Goal: Task Accomplishment & Management: Manage account settings

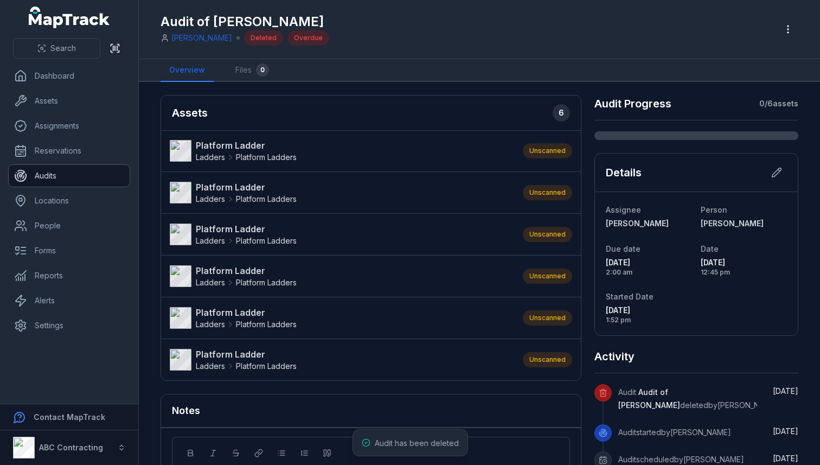
click at [65, 175] on link "Audits" at bounding box center [69, 176] width 121 height 22
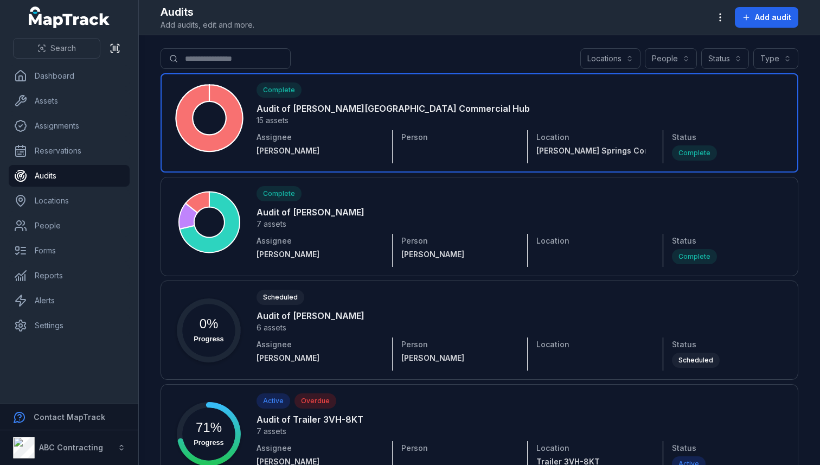
click at [369, 113] on link at bounding box center [480, 122] width 638 height 99
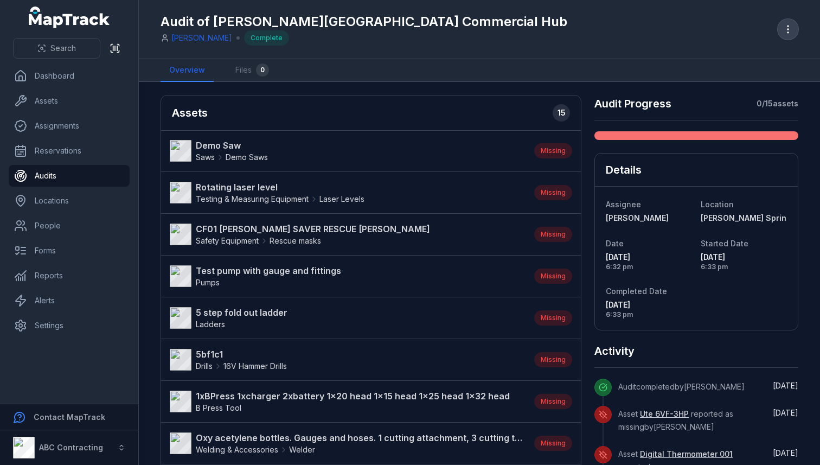
click at [790, 29] on icon "button" at bounding box center [788, 29] width 11 height 11
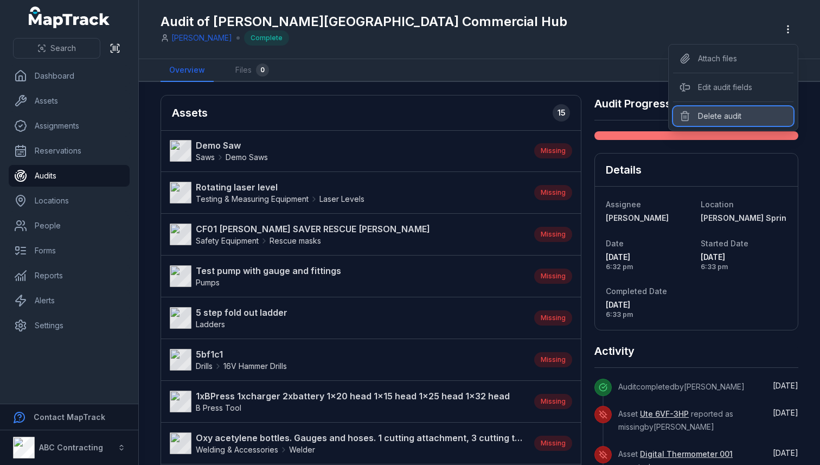
click at [716, 114] on div "Delete audit" at bounding box center [733, 116] width 120 height 20
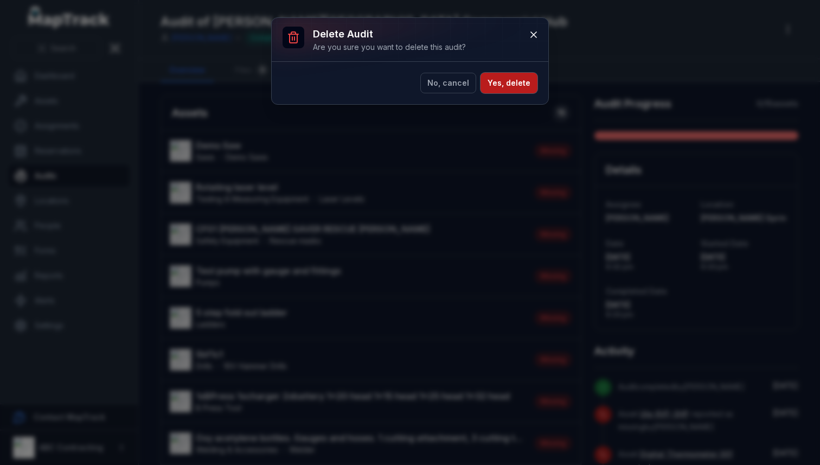
click at [514, 81] on button "Yes, delete" at bounding box center [509, 83] width 57 height 21
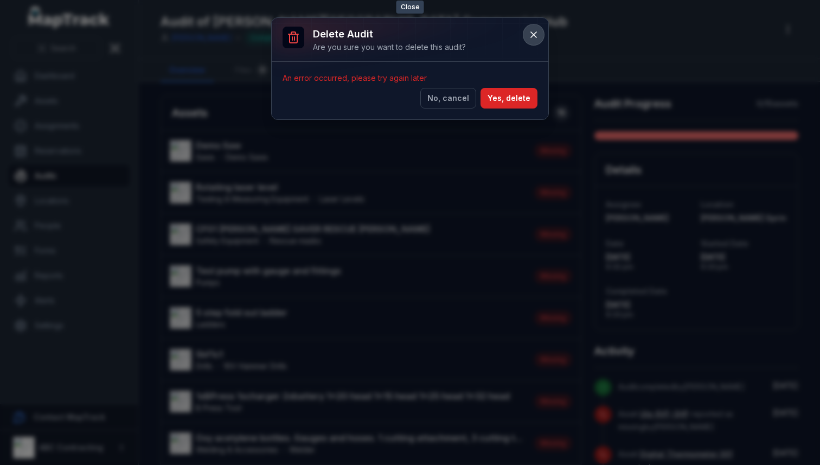
click at [540, 27] on button at bounding box center [533, 34] width 21 height 21
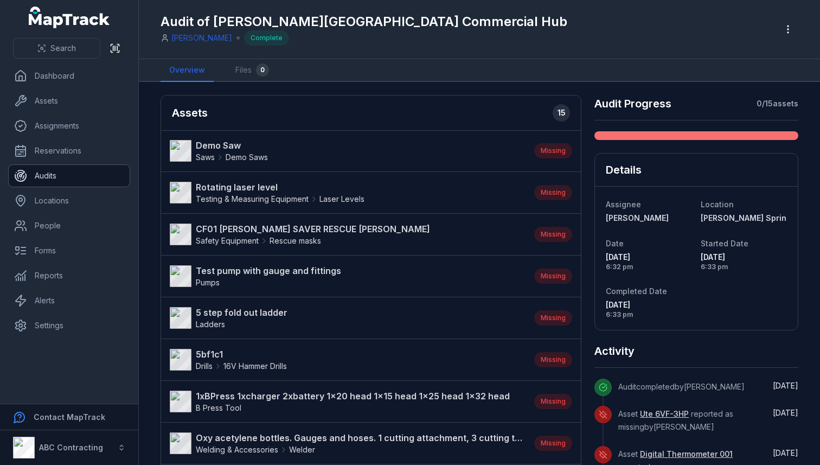
click at [85, 175] on link "Audits" at bounding box center [69, 176] width 121 height 22
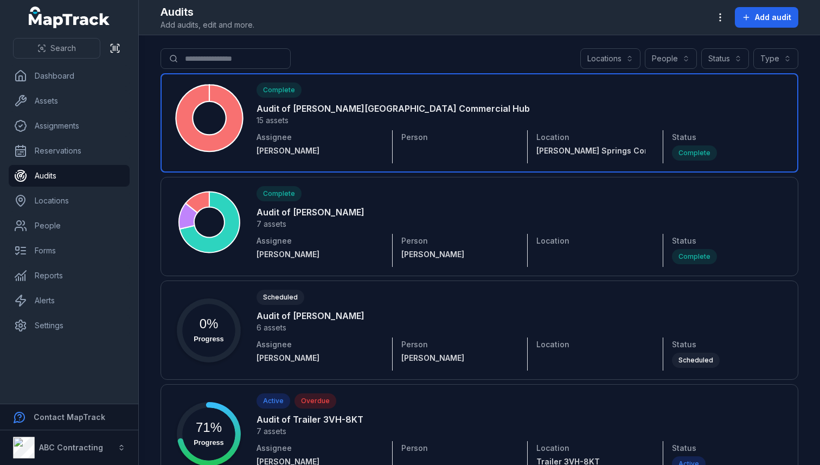
click at [733, 109] on link at bounding box center [480, 122] width 638 height 99
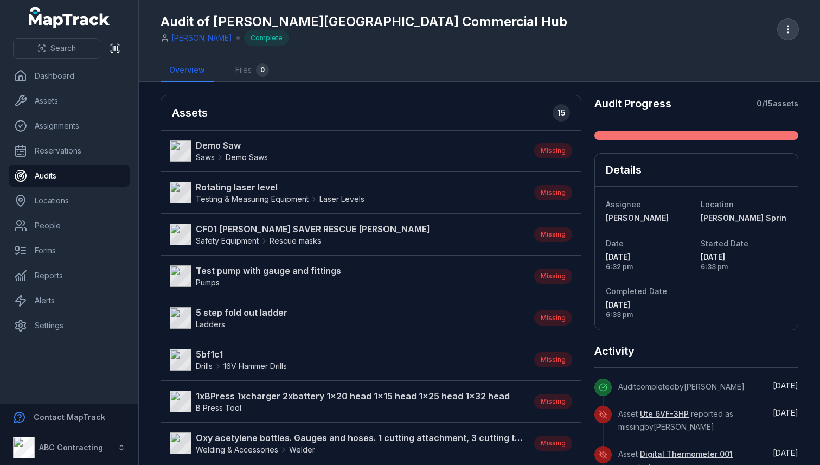
click at [785, 27] on icon "button" at bounding box center [788, 29] width 11 height 11
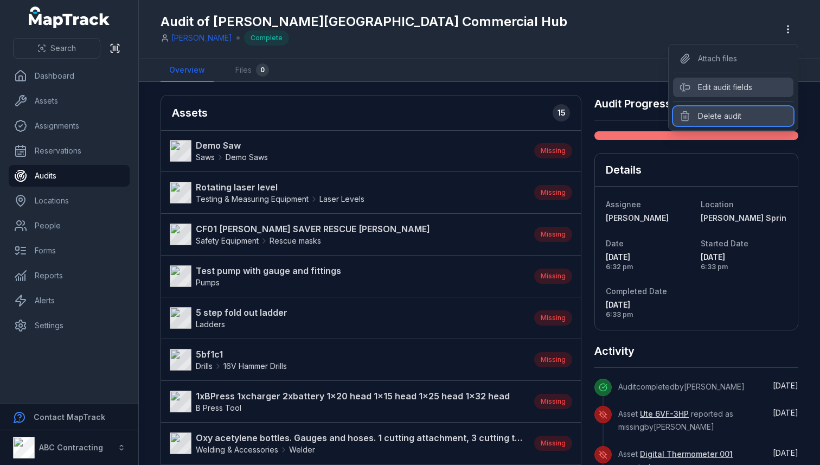
click at [728, 118] on div "Delete audit" at bounding box center [733, 116] width 120 height 20
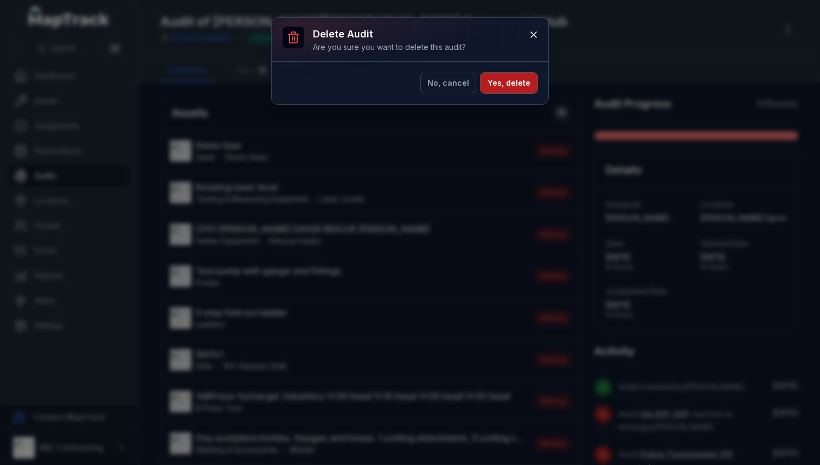
click at [513, 86] on button "Yes, delete" at bounding box center [509, 83] width 57 height 21
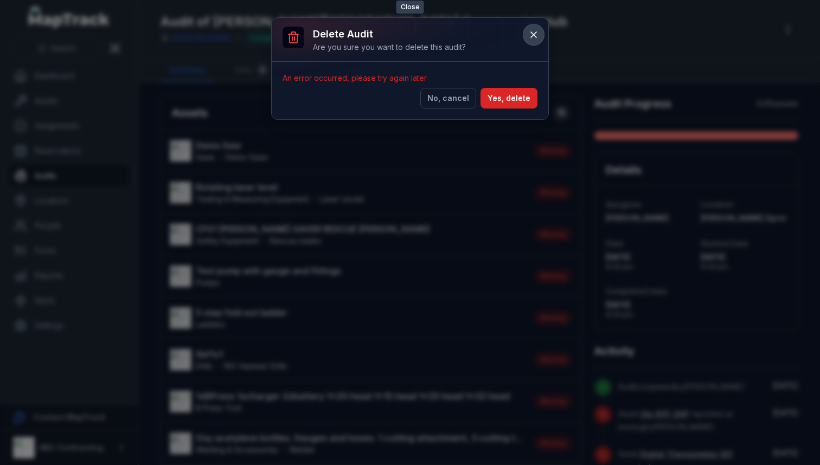
click at [534, 37] on icon at bounding box center [533, 34] width 11 height 11
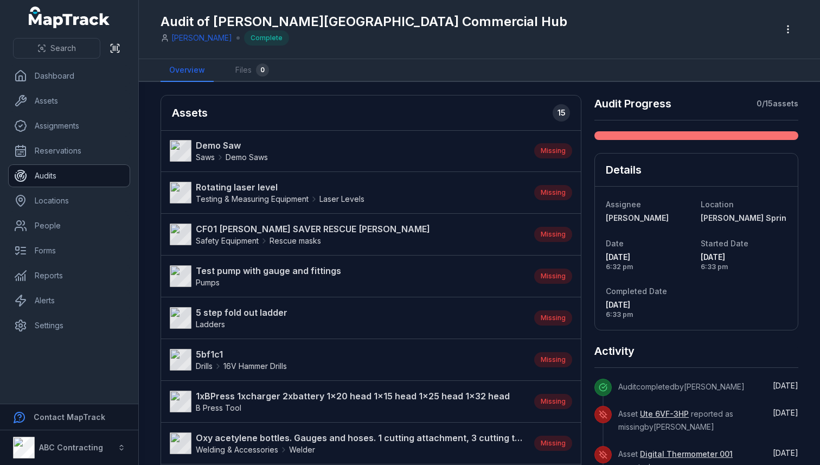
click at [85, 181] on link "Audits" at bounding box center [69, 176] width 121 height 22
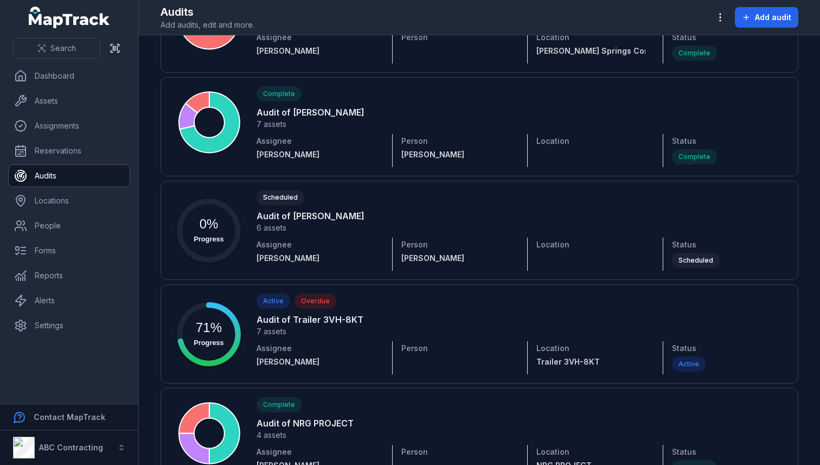
scroll to position [111, 0]
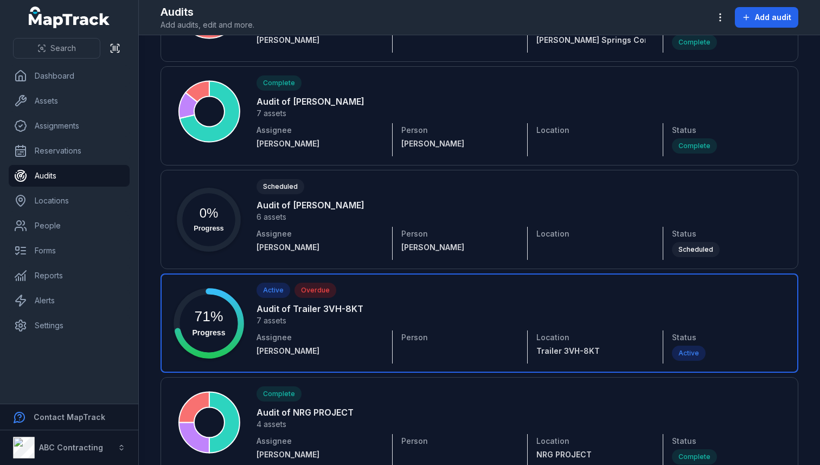
click at [266, 321] on link at bounding box center [480, 322] width 638 height 99
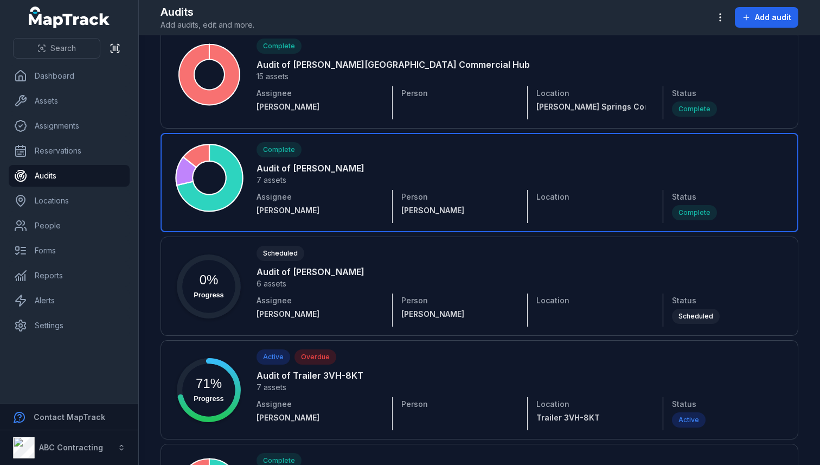
scroll to position [45, 0]
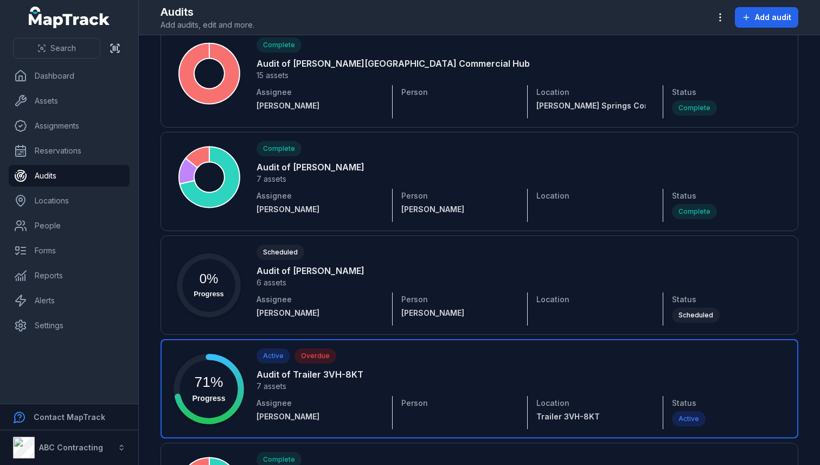
click at [318, 355] on link at bounding box center [480, 388] width 638 height 99
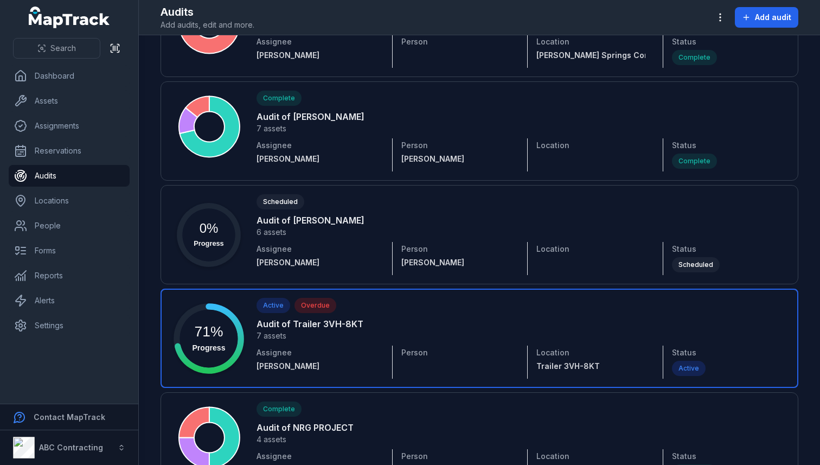
scroll to position [100, 0]
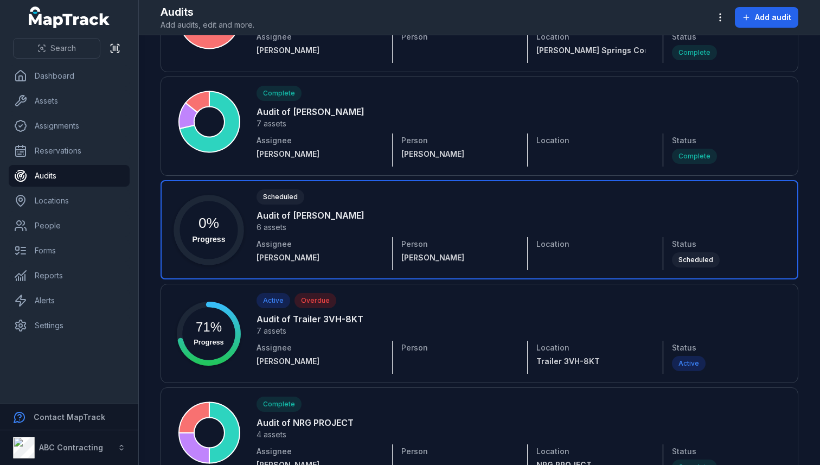
click at [315, 211] on link at bounding box center [480, 229] width 638 height 99
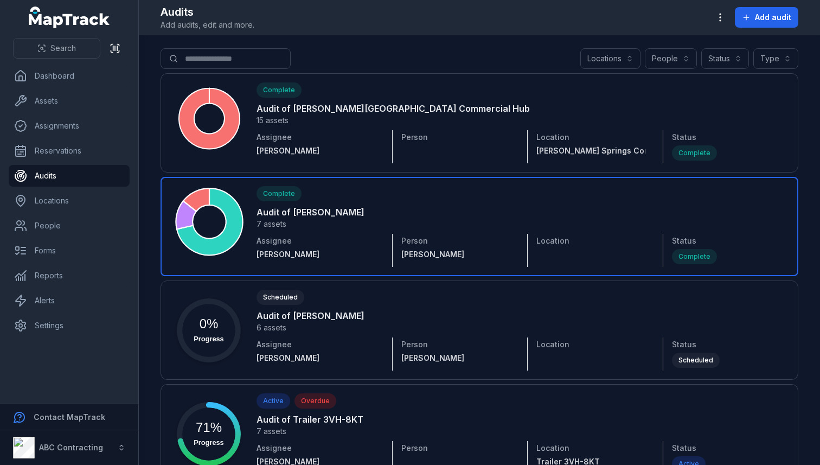
click at [295, 216] on link at bounding box center [480, 226] width 638 height 99
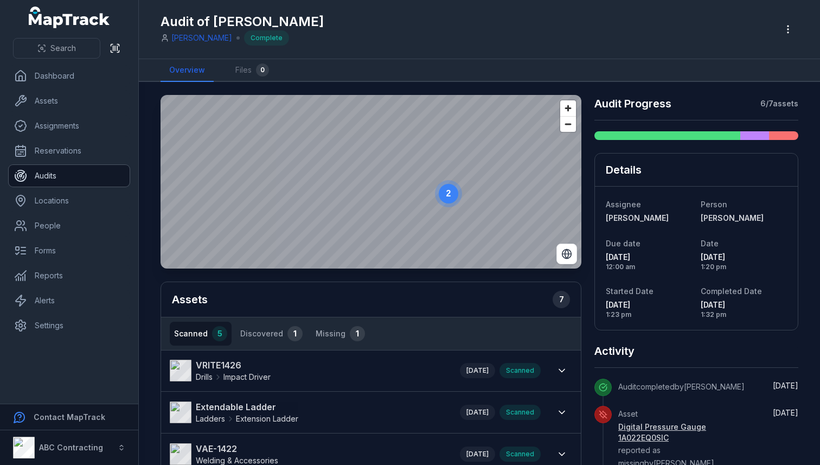
click at [63, 181] on link "Audits" at bounding box center [69, 176] width 121 height 22
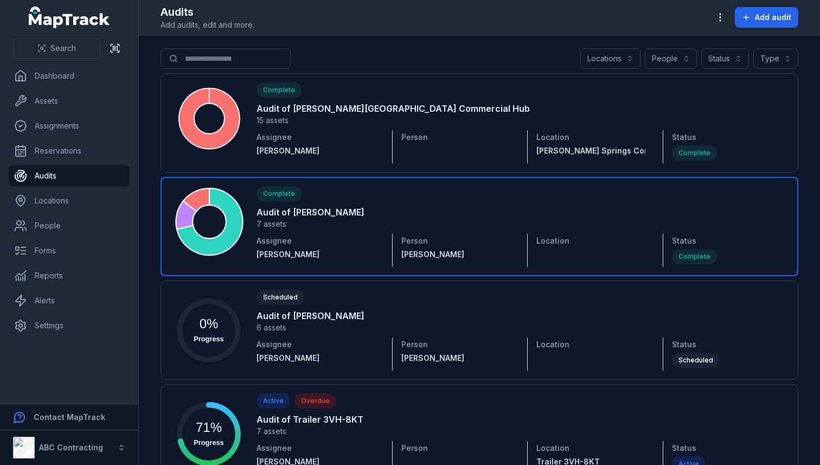
click at [315, 207] on link at bounding box center [480, 226] width 638 height 99
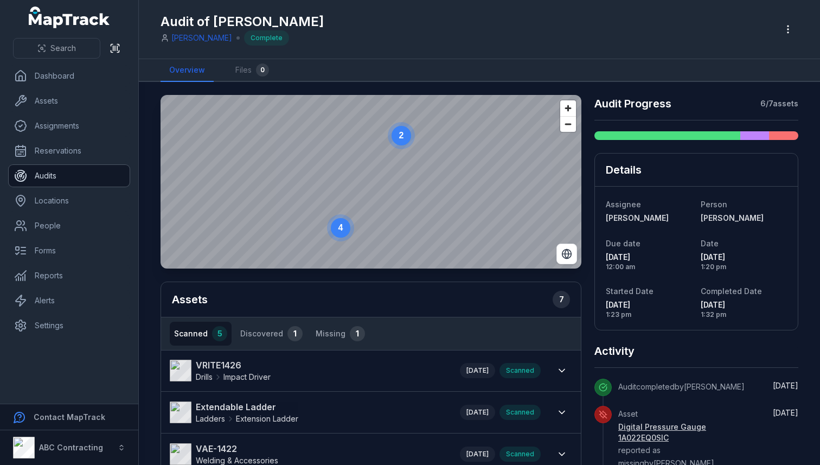
click at [61, 181] on link "Audits" at bounding box center [69, 176] width 121 height 22
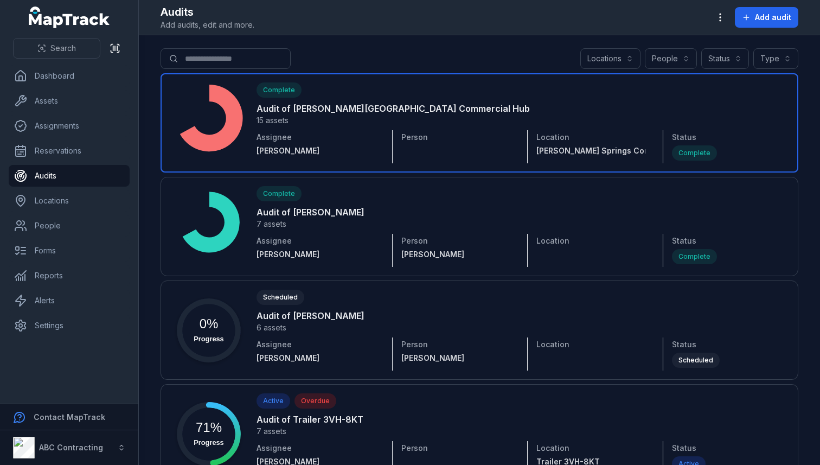
click at [272, 111] on link at bounding box center [480, 122] width 638 height 99
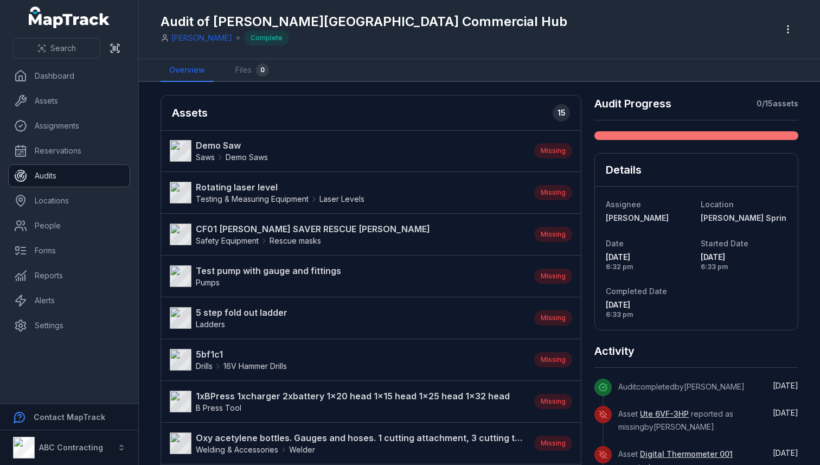
click at [75, 179] on link "Audits" at bounding box center [69, 176] width 121 height 22
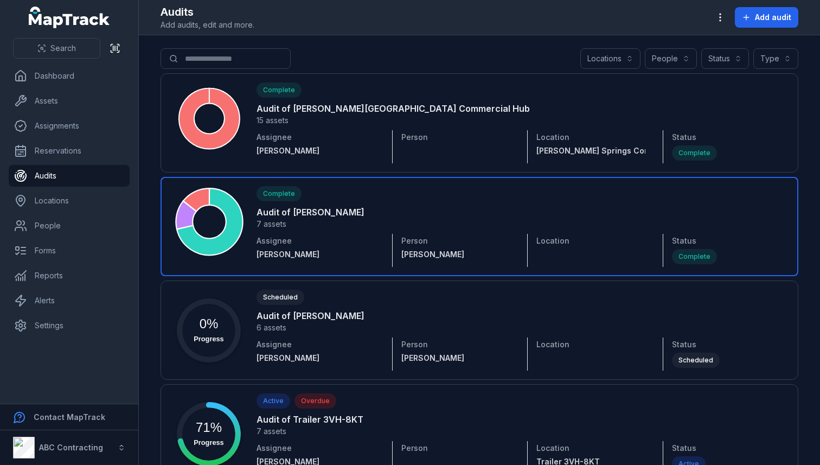
click at [287, 213] on link at bounding box center [480, 226] width 638 height 99
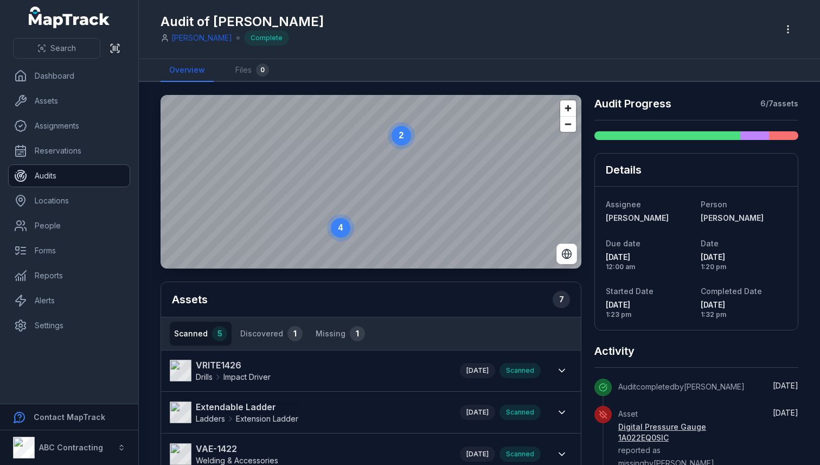
click at [67, 173] on link "Audits" at bounding box center [69, 176] width 121 height 22
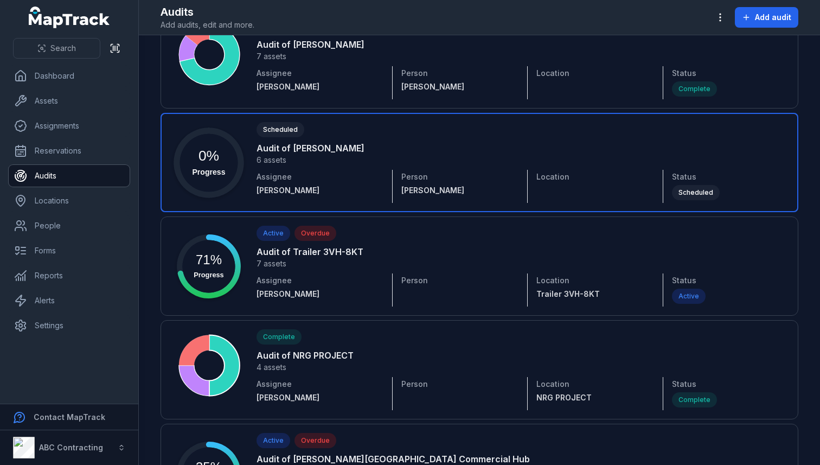
scroll to position [170, 0]
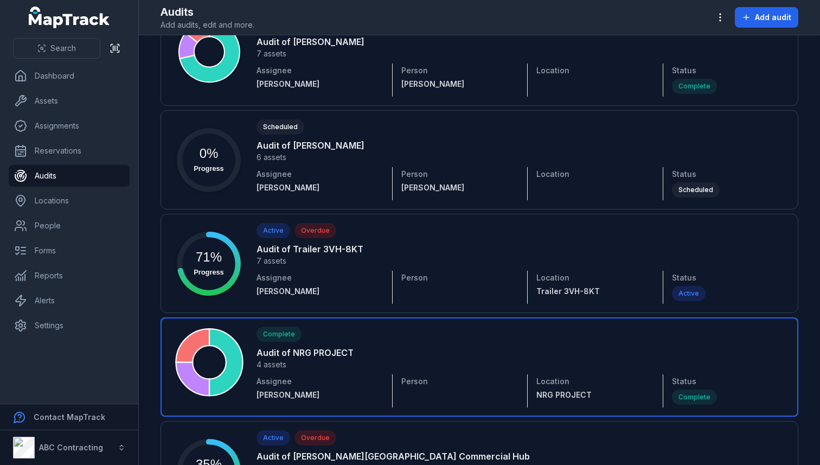
click at [285, 356] on link at bounding box center [480, 366] width 638 height 99
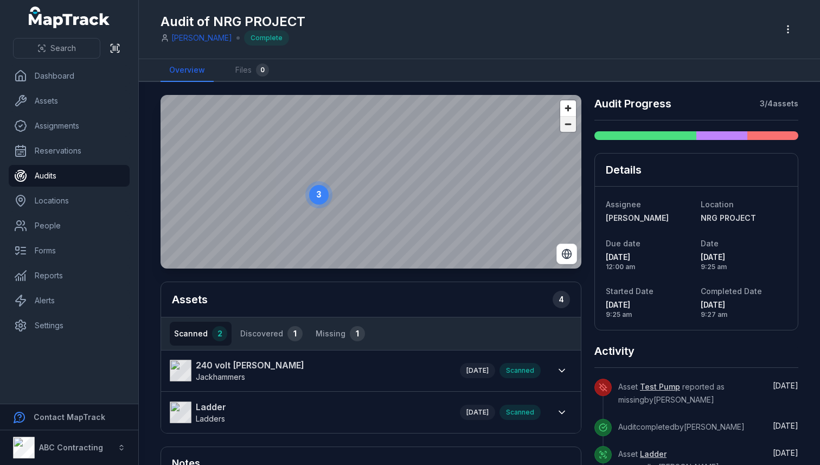
click at [569, 125] on span "Zoom out" at bounding box center [568, 124] width 16 height 15
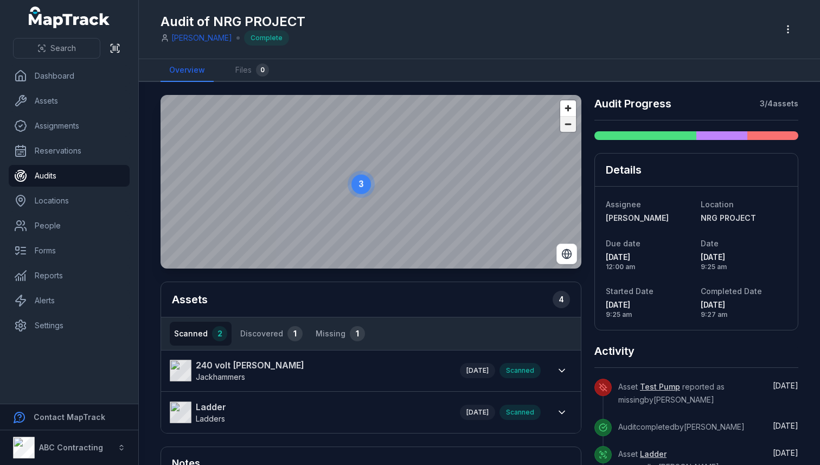
click at [569, 125] on span "Zoom out" at bounding box center [568, 124] width 16 height 15
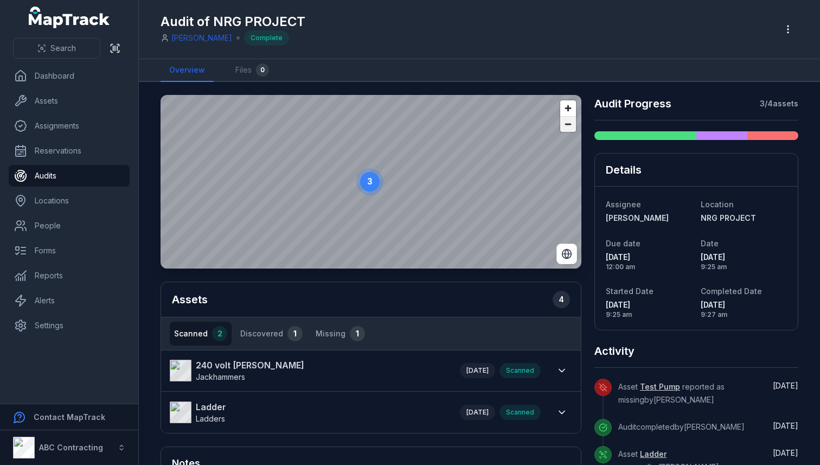
click at [569, 125] on span "Zoom out" at bounding box center [568, 124] width 16 height 15
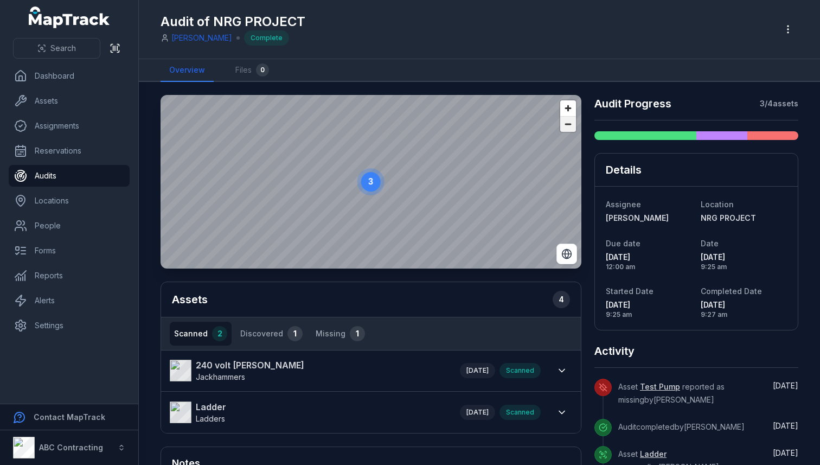
click at [569, 125] on span "Zoom out" at bounding box center [568, 124] width 16 height 15
click at [184, 276] on div "3 Assets 4 Scanned 2 Discovered 1 Missing 1 240 volt [PERSON_NAME] Jackhammers …" at bounding box center [371, 350] width 421 height 511
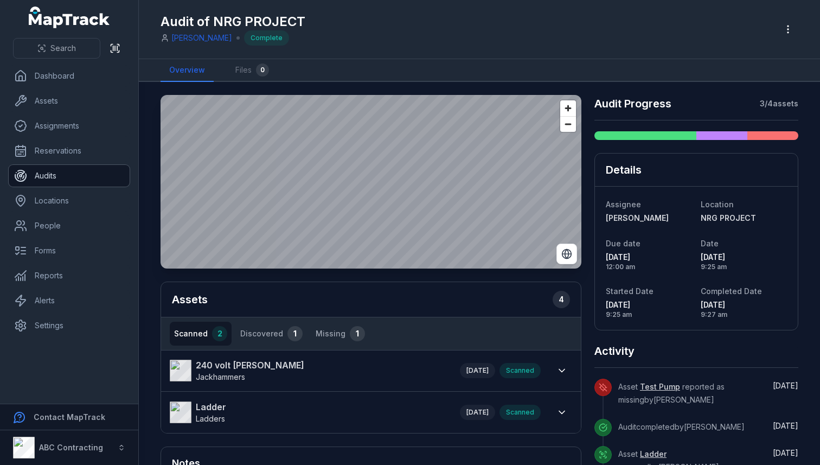
click at [68, 178] on link "Audits" at bounding box center [69, 176] width 121 height 22
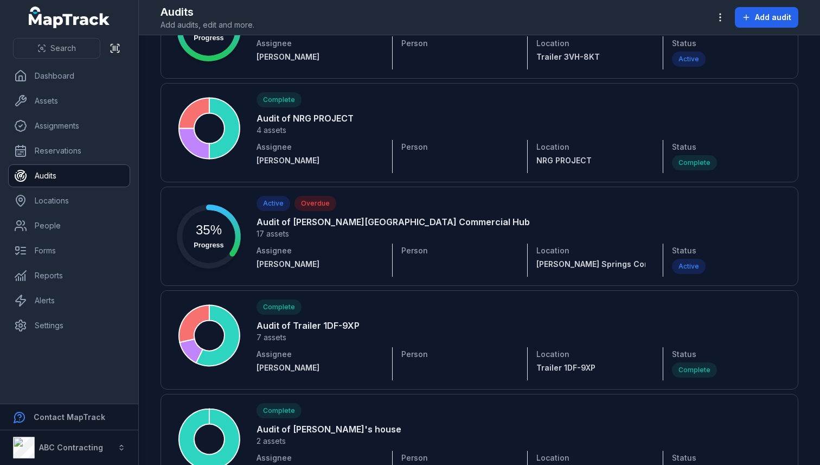
scroll to position [407, 0]
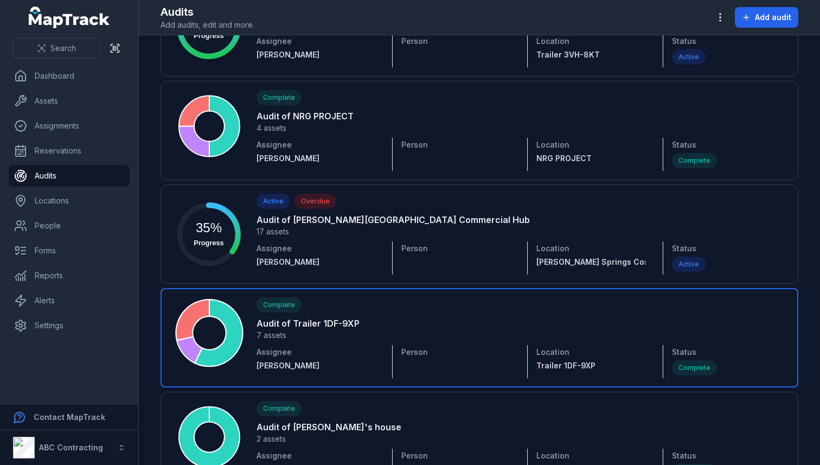
click at [299, 322] on link at bounding box center [480, 337] width 638 height 99
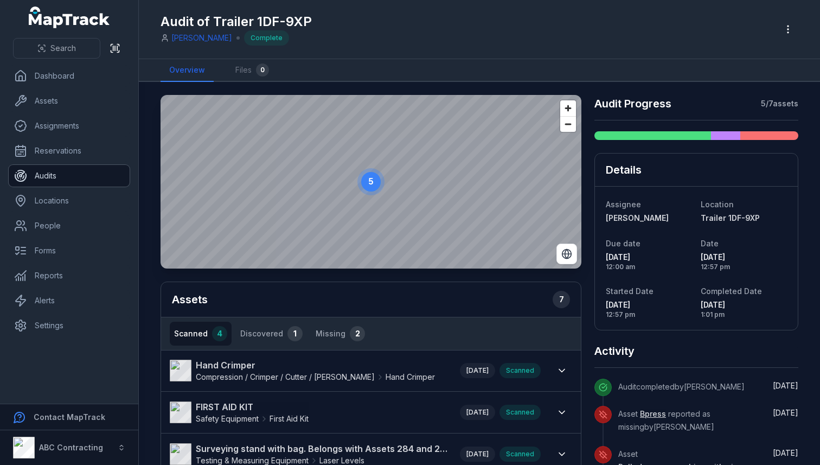
click at [90, 182] on link "Audits" at bounding box center [69, 176] width 121 height 22
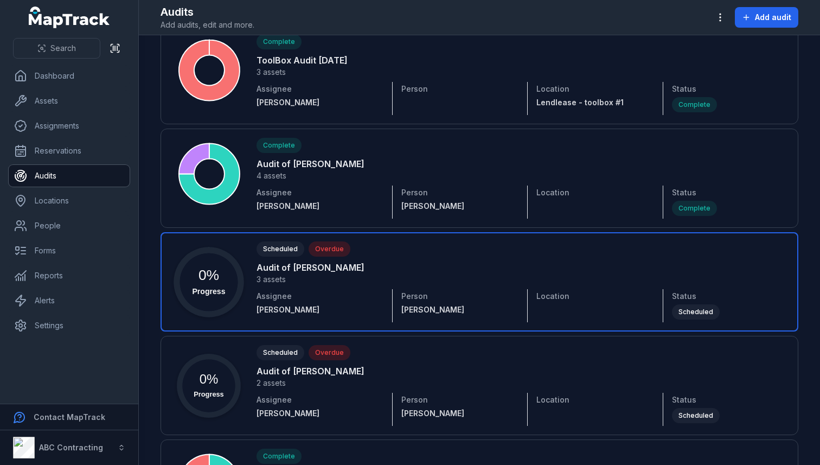
scroll to position [2803, 0]
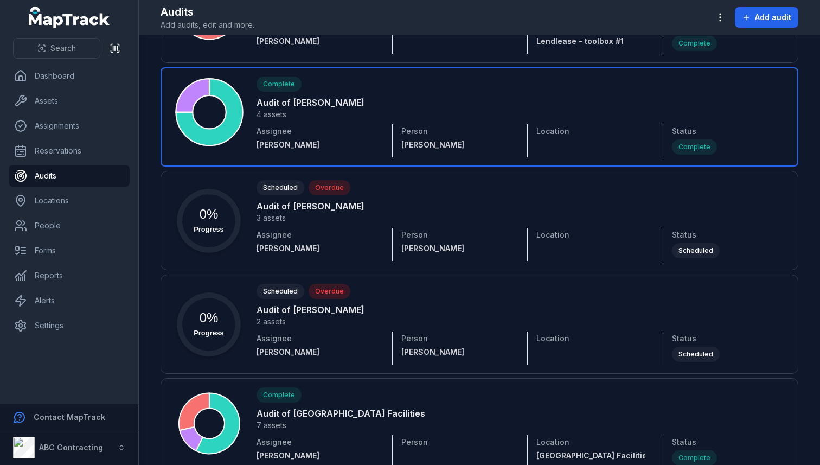
click at [298, 97] on link at bounding box center [480, 116] width 638 height 99
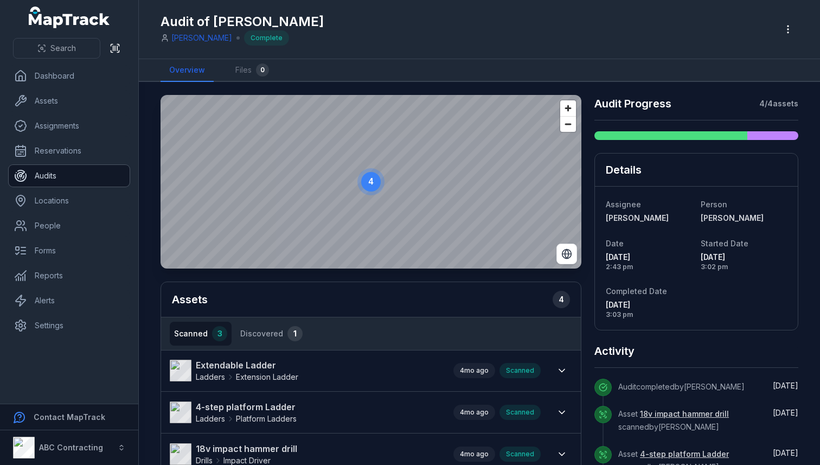
click at [93, 177] on link "Audits" at bounding box center [69, 176] width 121 height 22
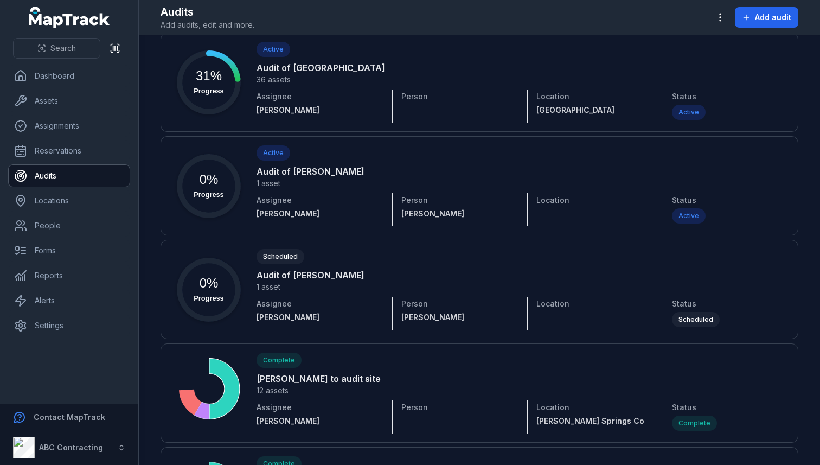
scroll to position [2045, 0]
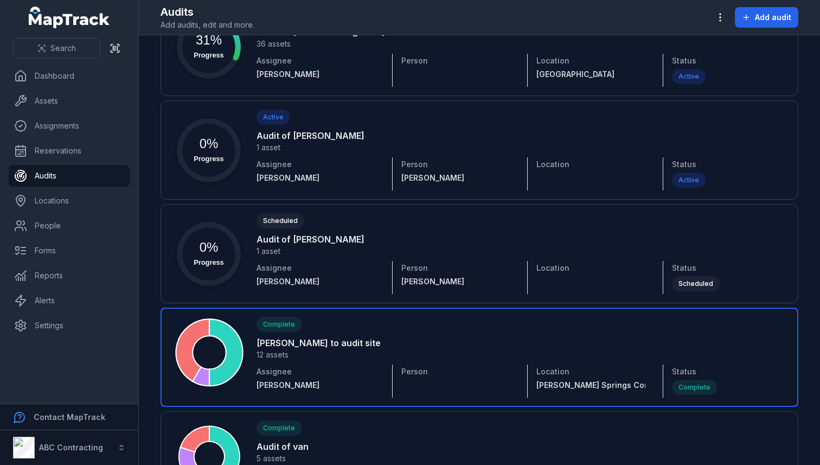
click at [289, 343] on link at bounding box center [480, 357] width 638 height 99
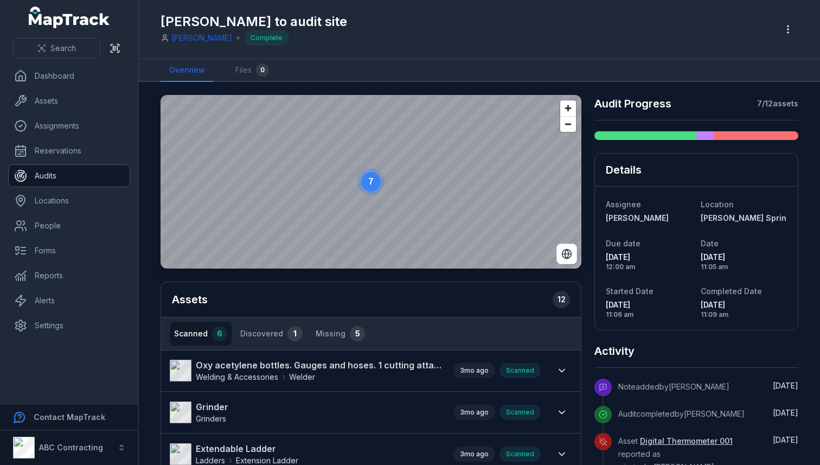
click at [53, 174] on link "Audits" at bounding box center [69, 176] width 121 height 22
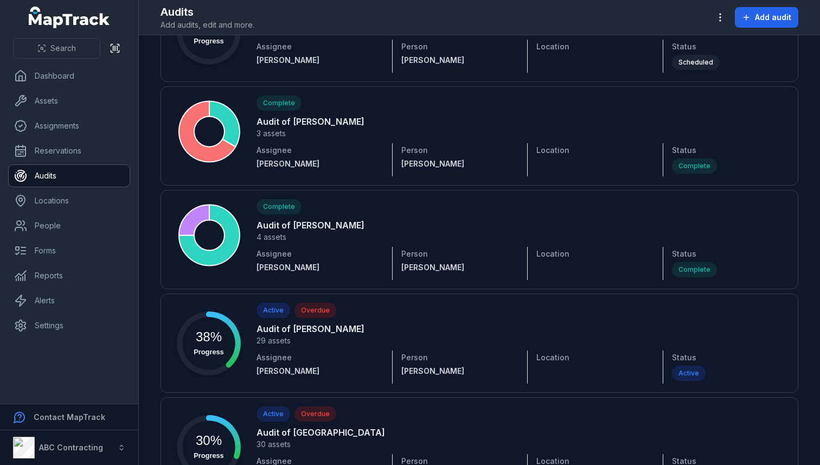
scroll to position [3761, 0]
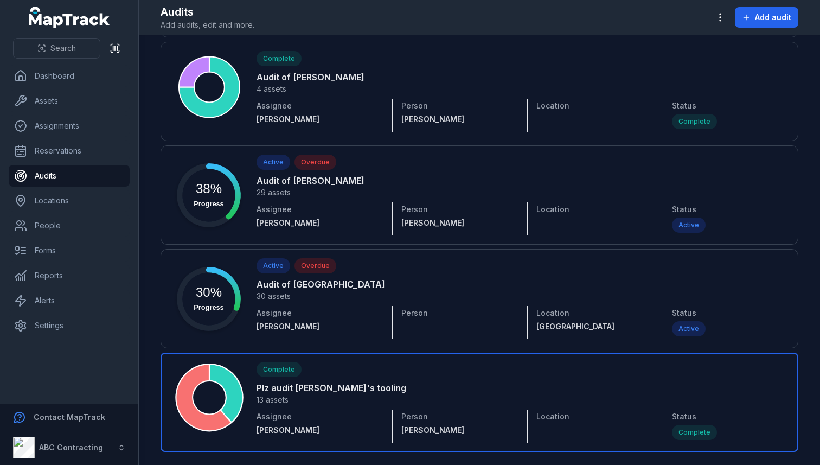
click at [293, 384] on link at bounding box center [480, 402] width 638 height 99
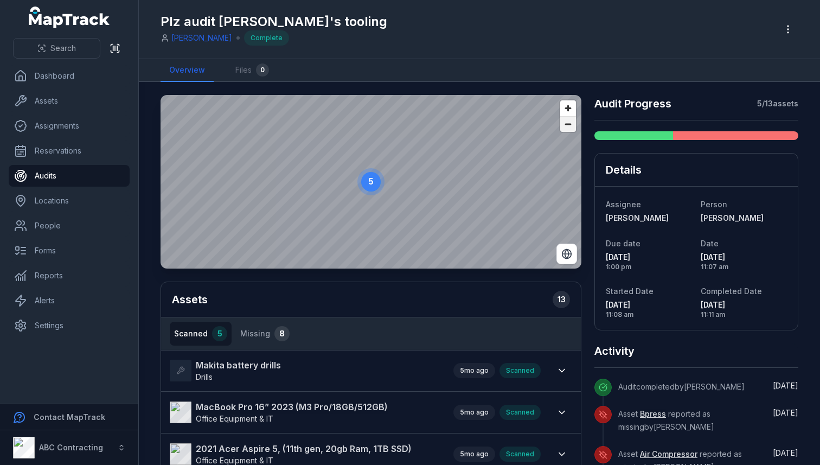
click at [567, 130] on span "Zoom out" at bounding box center [568, 124] width 16 height 15
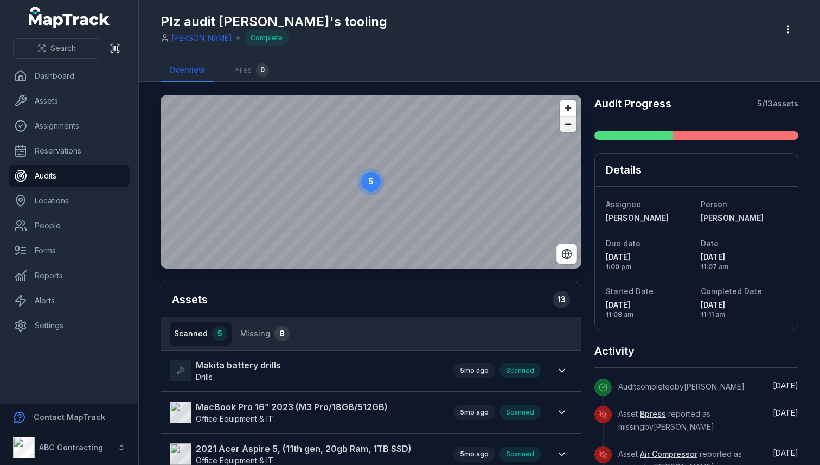
click at [567, 130] on span "Zoom out" at bounding box center [568, 124] width 16 height 15
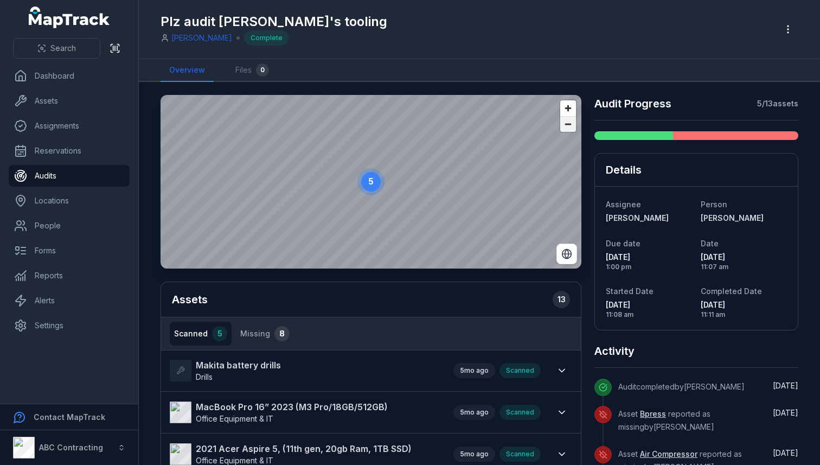
click at [567, 130] on span "Zoom out" at bounding box center [568, 124] width 16 height 15
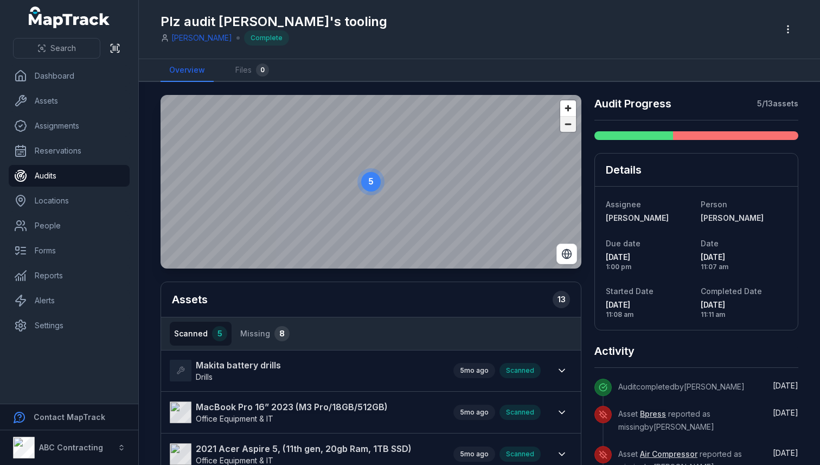
click at [567, 130] on span "Zoom out" at bounding box center [568, 124] width 16 height 15
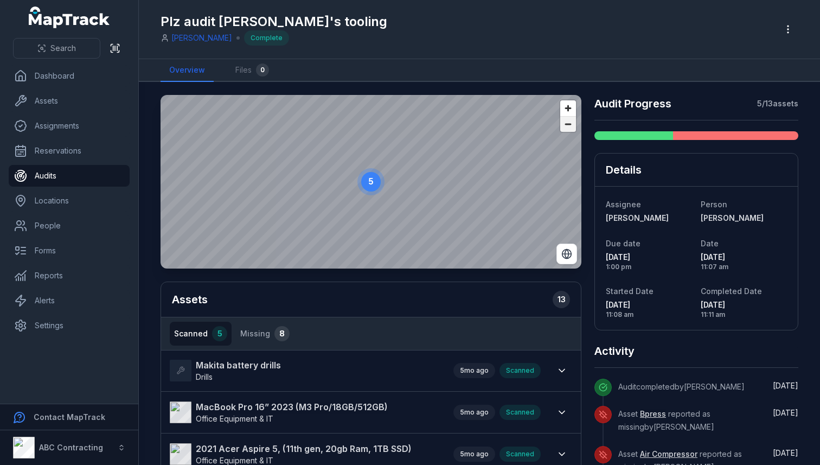
click at [567, 130] on span "Zoom out" at bounding box center [568, 124] width 16 height 15
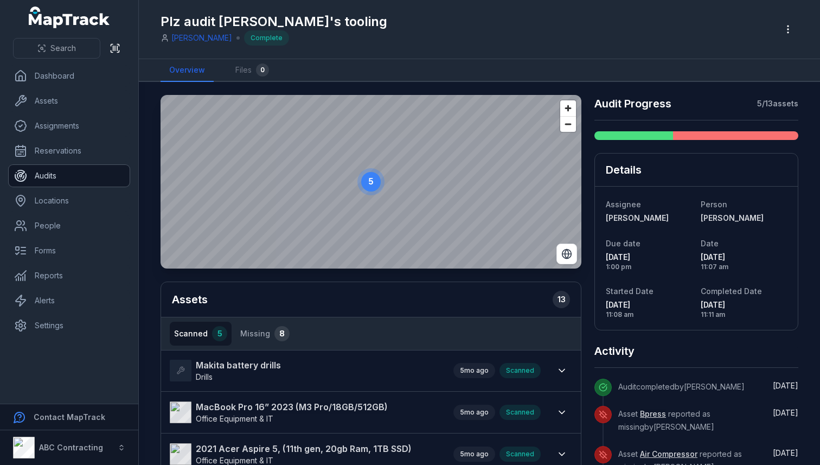
click at [84, 180] on link "Audits" at bounding box center [69, 176] width 121 height 22
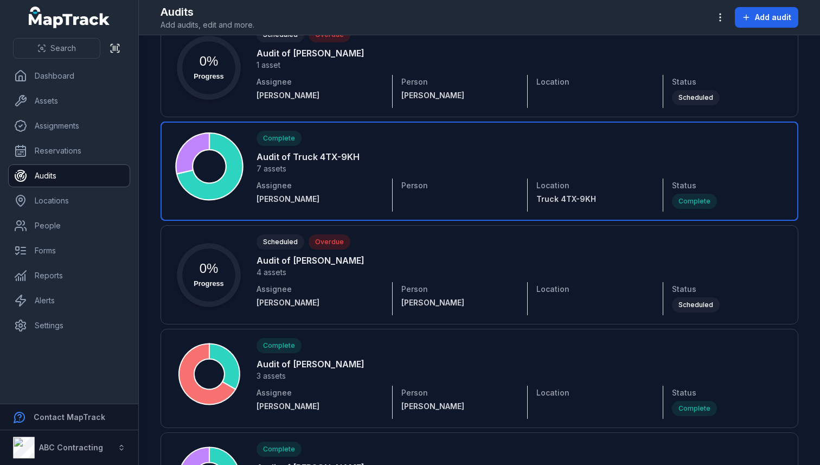
scroll to position [3372, 0]
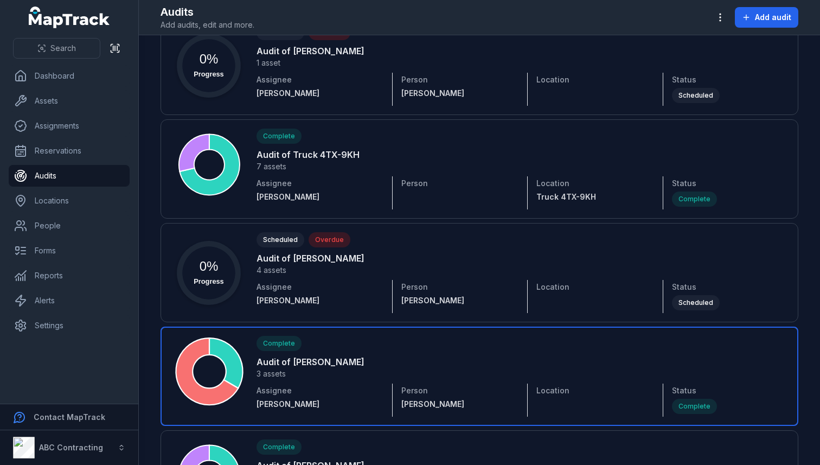
click at [310, 358] on link at bounding box center [480, 375] width 638 height 99
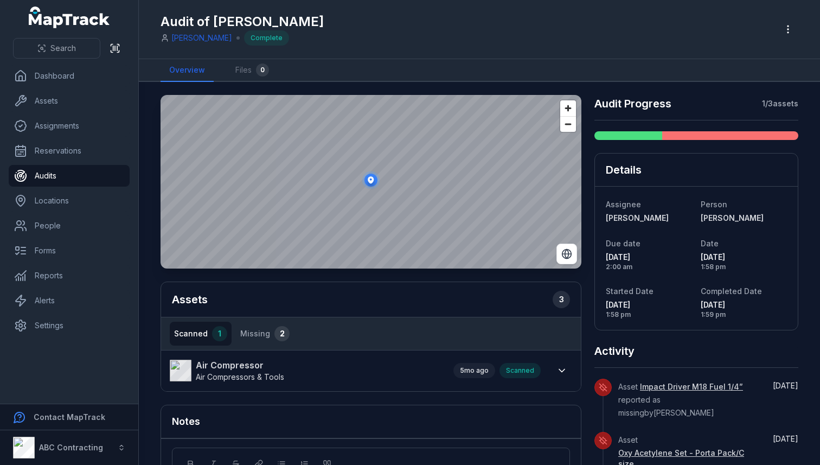
click at [374, 178] on ellipse "button" at bounding box center [370, 180] width 13 height 13
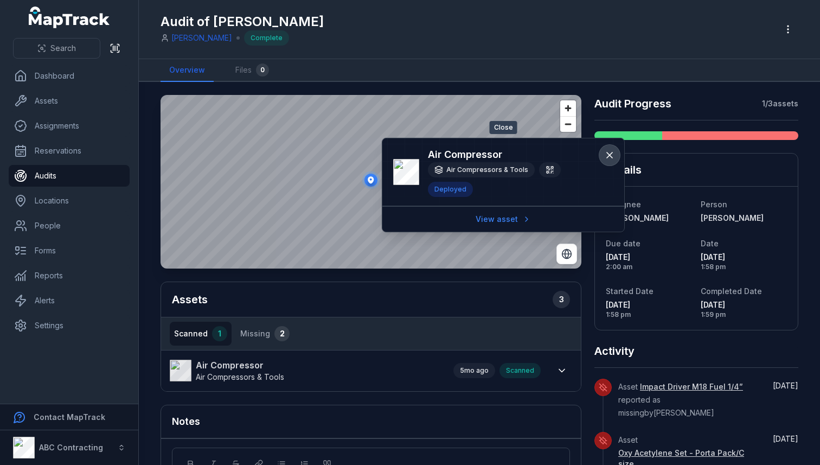
click at [612, 153] on icon at bounding box center [609, 155] width 11 height 11
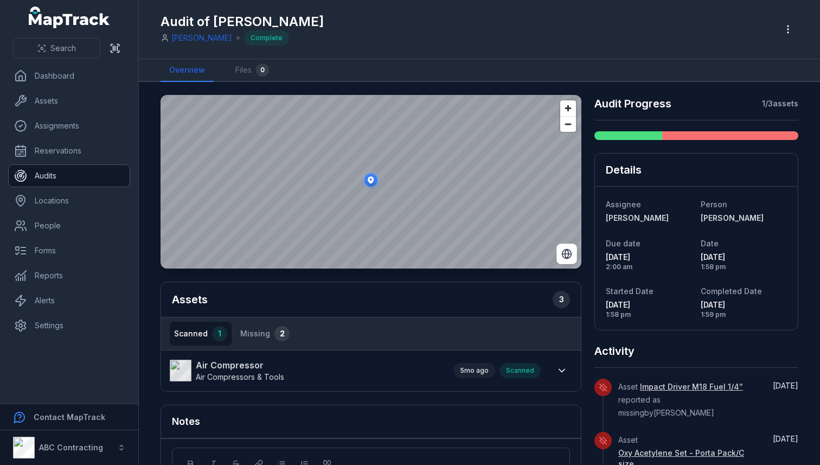
click at [66, 170] on link "Audits" at bounding box center [69, 176] width 121 height 22
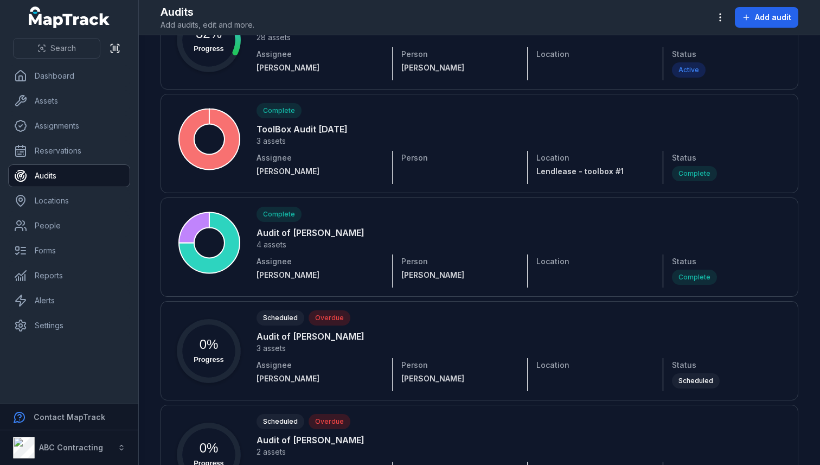
scroll to position [2677, 0]
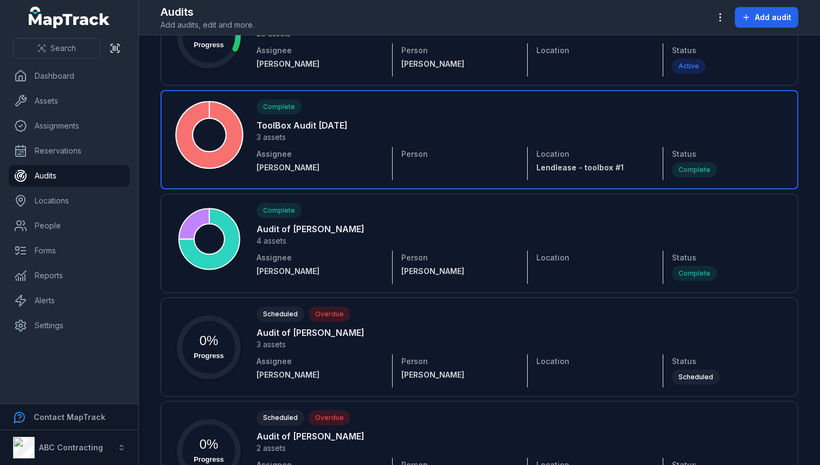
click at [306, 129] on link at bounding box center [480, 139] width 638 height 99
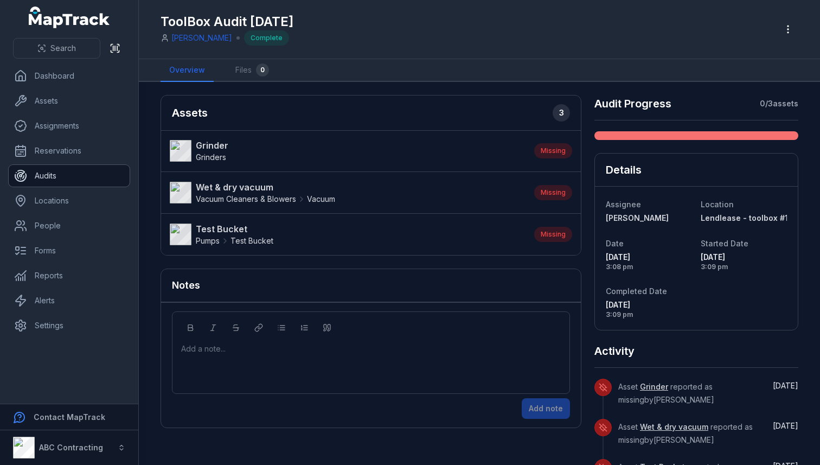
click at [64, 178] on link "Audits" at bounding box center [69, 176] width 121 height 22
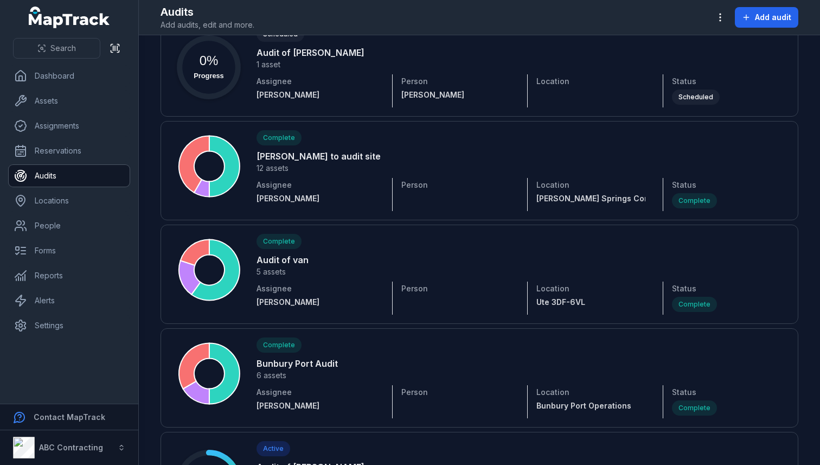
scroll to position [2233, 0]
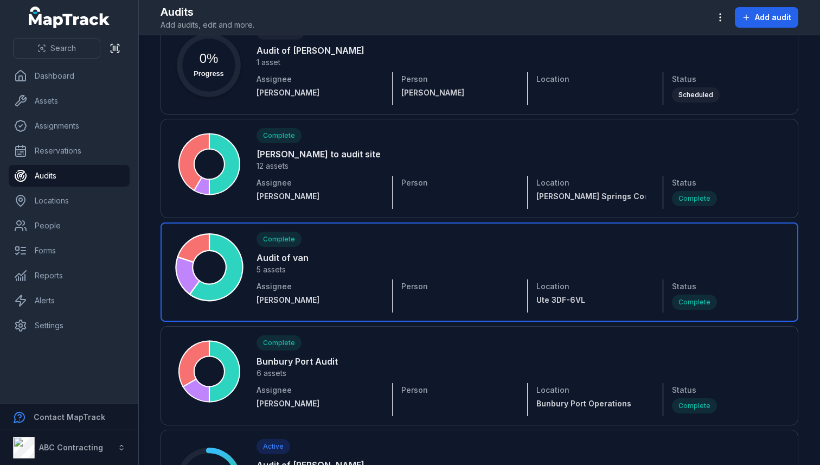
click at [280, 266] on link at bounding box center [480, 271] width 638 height 99
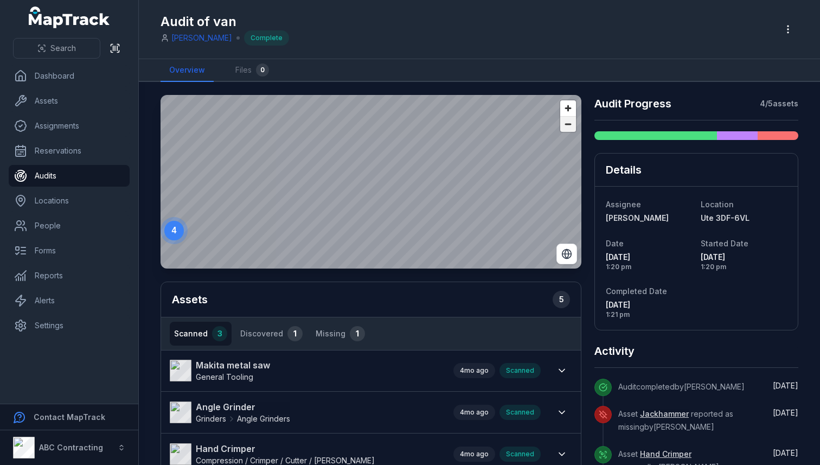
click at [570, 127] on span "Zoom out" at bounding box center [568, 124] width 16 height 15
click at [304, 201] on text "4" at bounding box center [303, 198] width 5 height 9
drag, startPoint x: 635, startPoint y: 270, endPoint x: 609, endPoint y: 244, distance: 36.4
click at [609, 244] on div "Date [DATE] 1:20 pm" at bounding box center [649, 253] width 86 height 35
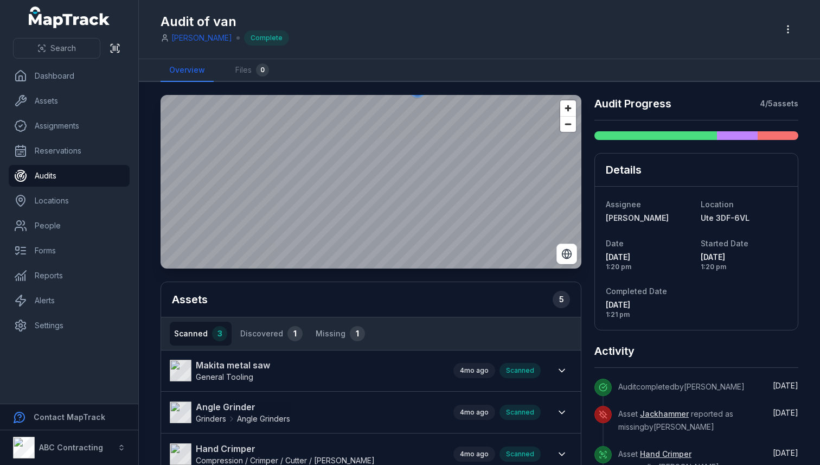
click at [549, 48] on div "Audit of van [PERSON_NAME] Complete" at bounding box center [480, 29] width 638 height 50
click at [82, 177] on link "Audits" at bounding box center [69, 176] width 121 height 22
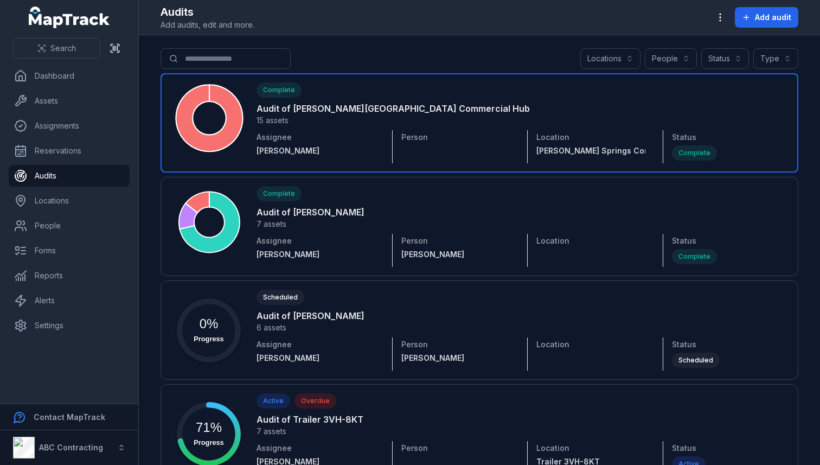
click at [302, 113] on link at bounding box center [480, 122] width 638 height 99
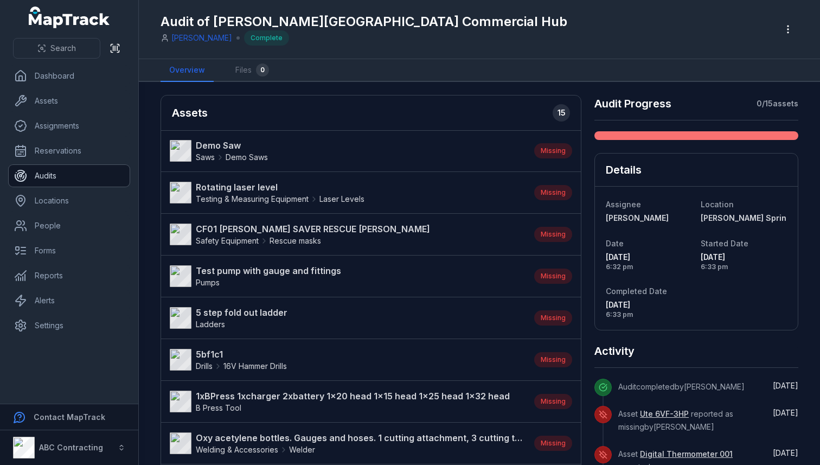
click at [97, 180] on link "Audits" at bounding box center [69, 176] width 121 height 22
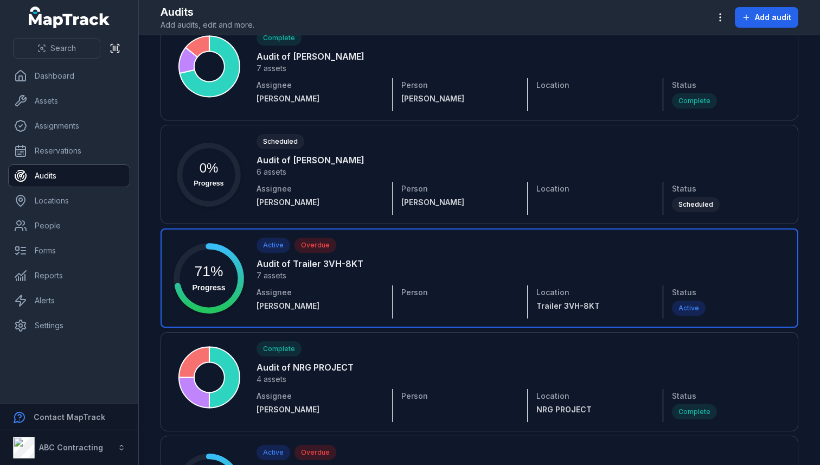
scroll to position [159, 0]
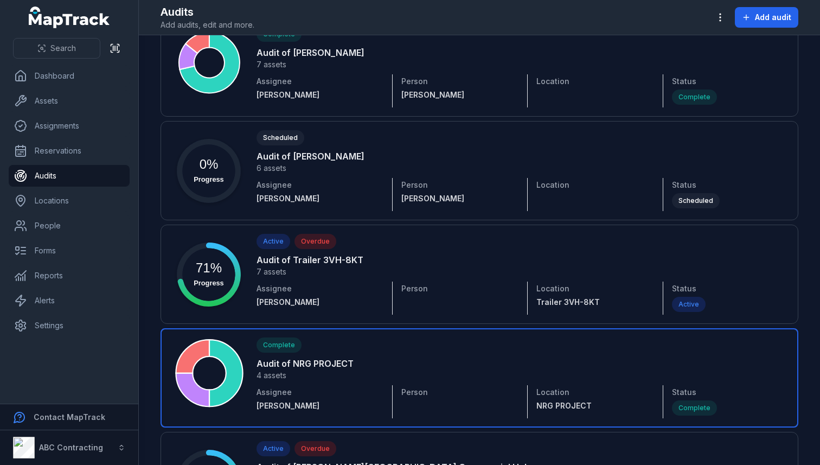
click at [297, 365] on link at bounding box center [480, 377] width 638 height 99
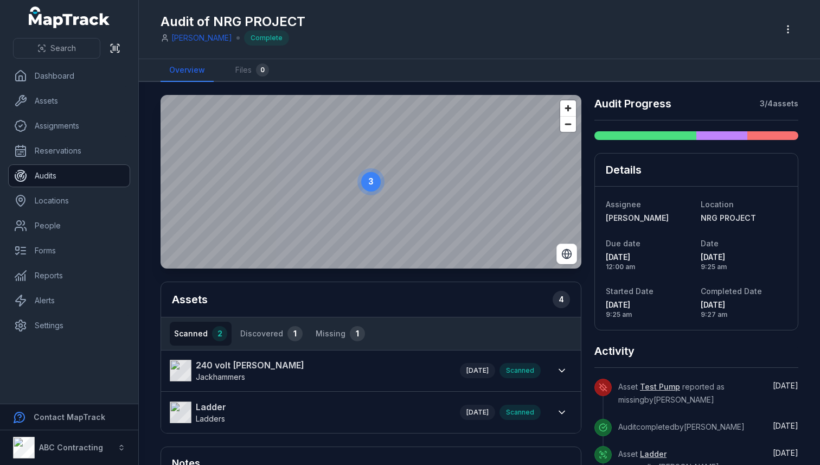
click at [83, 177] on link "Audits" at bounding box center [69, 176] width 121 height 22
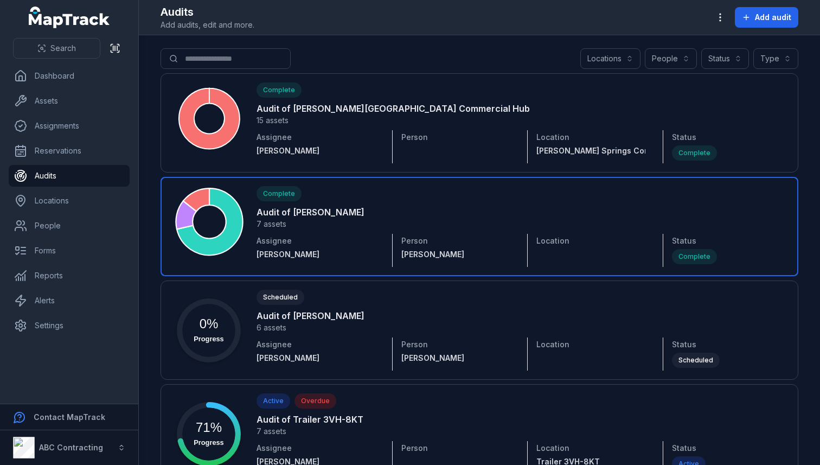
click at [300, 209] on link at bounding box center [480, 226] width 638 height 99
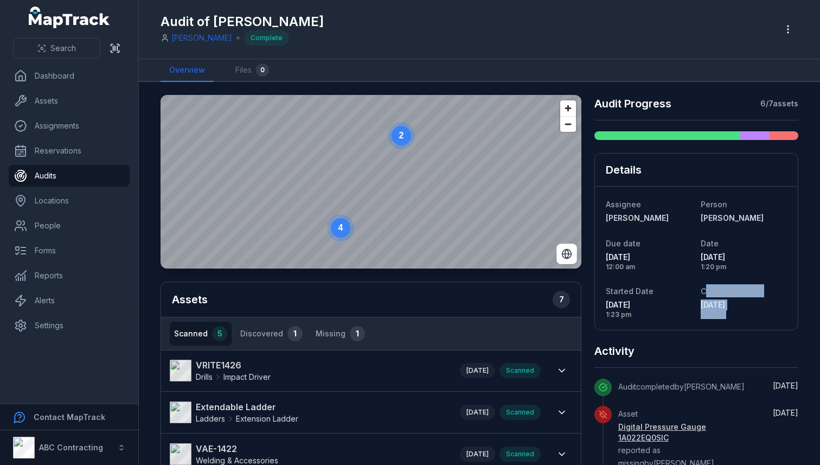
drag, startPoint x: 760, startPoint y: 312, endPoint x: 706, endPoint y: 297, distance: 57.0
click at [706, 297] on div "Completed Date [DATE] 1:32 pm" at bounding box center [744, 301] width 86 height 35
click at [705, 300] on span "[DATE]" at bounding box center [744, 304] width 86 height 11
drag, startPoint x: 605, startPoint y: 242, endPoint x: 742, endPoint y: 304, distance: 150.3
click at [742, 304] on div "Assignee [PERSON_NAME] Person [PERSON_NAME] Due date [DATE] 12:00 am Date [DATE…" at bounding box center [696, 258] width 203 height 143
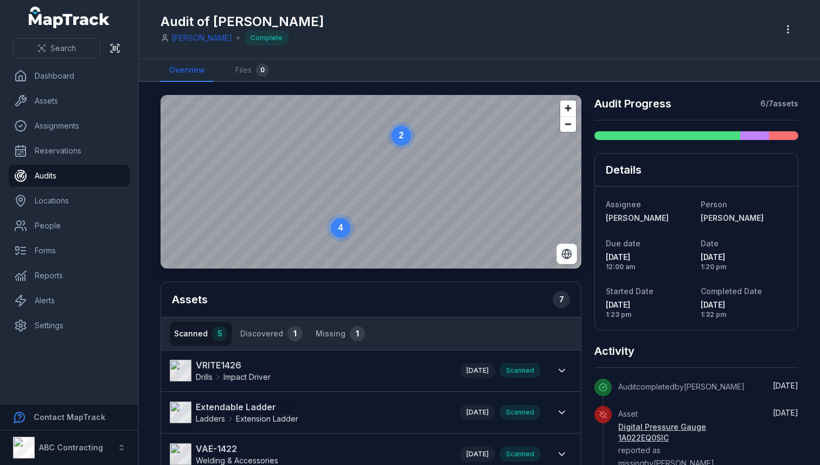
click at [760, 326] on div "Assignee [PERSON_NAME] Person [PERSON_NAME] Due date [DATE] 12:00 am Date [DATE…" at bounding box center [696, 258] width 203 height 143
drag, startPoint x: 731, startPoint y: 271, endPoint x: 701, endPoint y: 242, distance: 41.4
click at [701, 242] on div "Date [DATE] 1:20 pm" at bounding box center [744, 253] width 86 height 35
click at [742, 270] on span "1:20 pm" at bounding box center [744, 266] width 86 height 9
drag, startPoint x: 736, startPoint y: 270, endPoint x: 754, endPoint y: 270, distance: 18.4
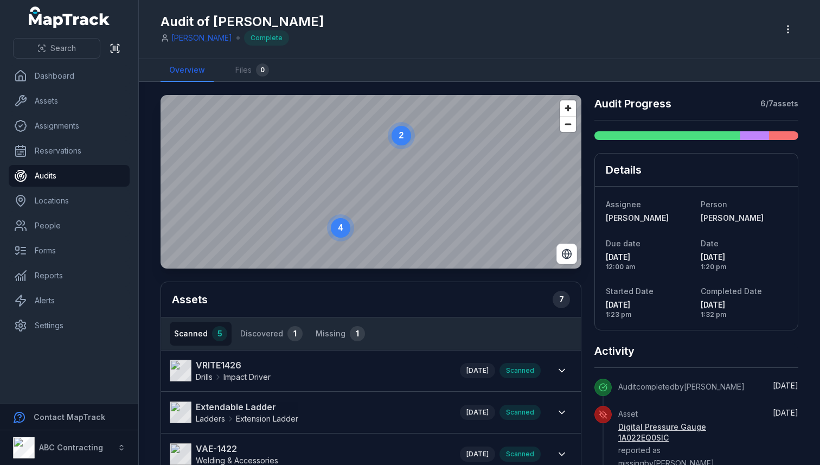
click at [754, 270] on span "1:20 pm" at bounding box center [744, 266] width 86 height 9
drag, startPoint x: 606, startPoint y: 289, endPoint x: 650, endPoint y: 317, distance: 51.7
click at [650, 317] on div "Started Date [DATE] 1:23 pm" at bounding box center [649, 301] width 86 height 35
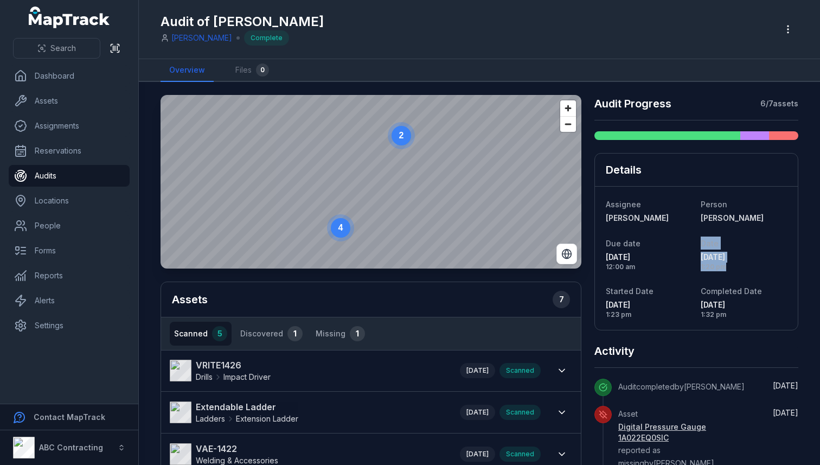
drag, startPoint x: 738, startPoint y: 270, endPoint x: 701, endPoint y: 241, distance: 46.3
click at [701, 241] on div "Date [DATE] 1:20 pm" at bounding box center [744, 253] width 86 height 35
click at [631, 317] on span "1:23 pm" at bounding box center [649, 314] width 86 height 9
drag, startPoint x: 728, startPoint y: 269, endPoint x: 701, endPoint y: 245, distance: 36.1
click at [701, 245] on div "Date [DATE] 1:20 pm" at bounding box center [744, 253] width 86 height 35
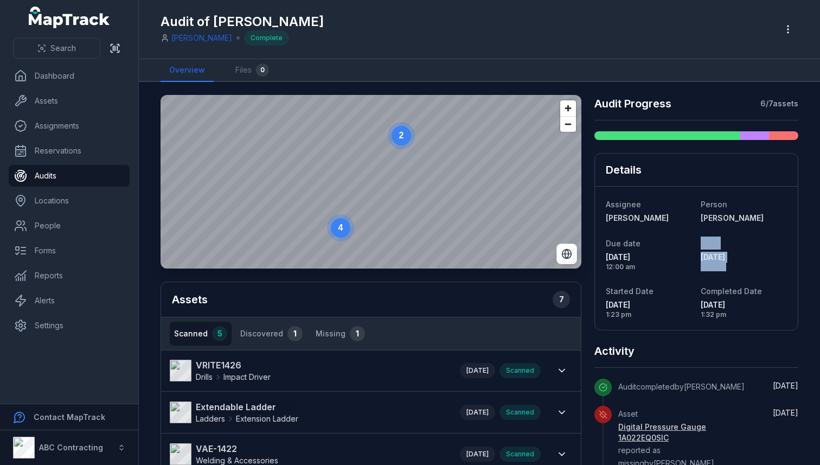
click at [701, 245] on span "Date" at bounding box center [710, 243] width 18 height 9
click at [561, 372] on icon at bounding box center [561, 370] width 11 height 11
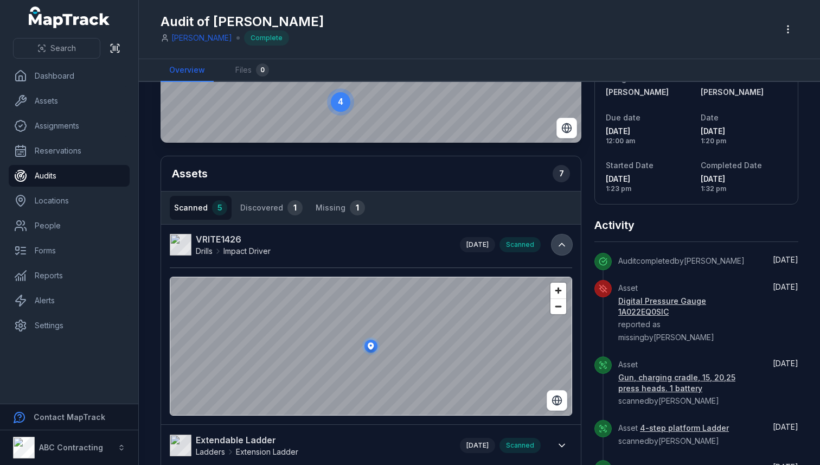
scroll to position [131, 0]
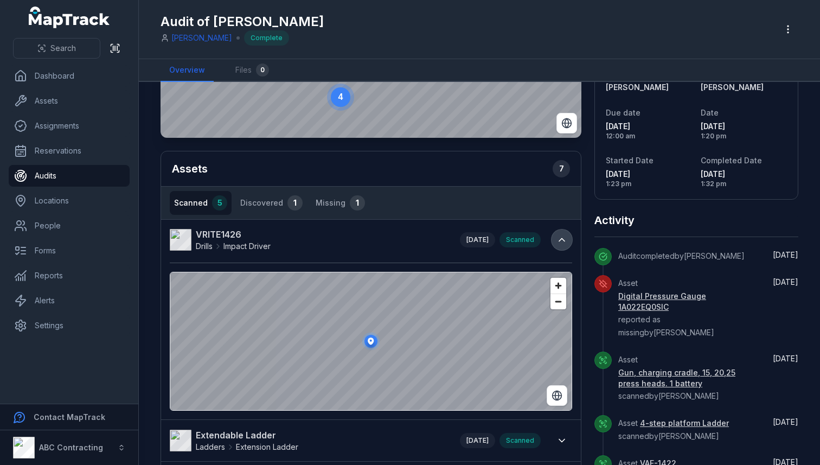
click at [560, 244] on icon at bounding box center [561, 239] width 11 height 11
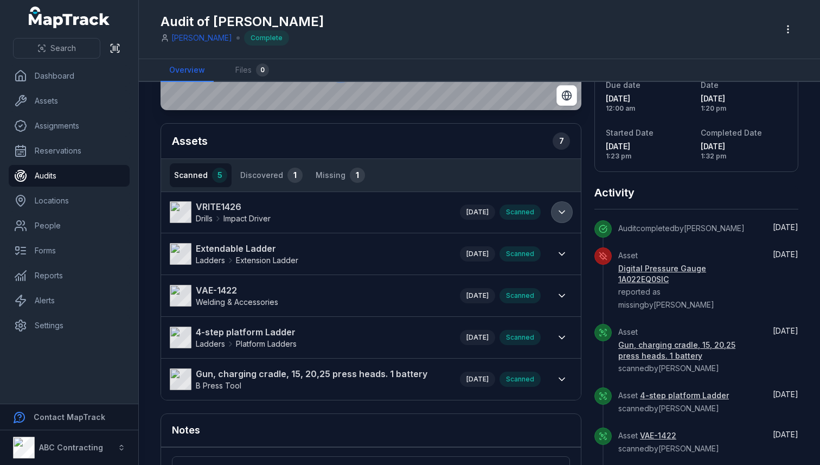
scroll to position [159, 0]
click at [559, 248] on icon at bounding box center [561, 253] width 11 height 11
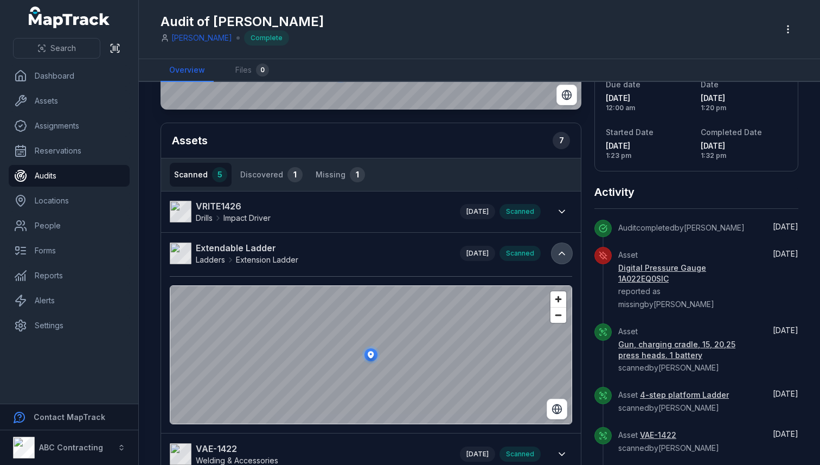
click at [559, 248] on icon at bounding box center [561, 253] width 11 height 11
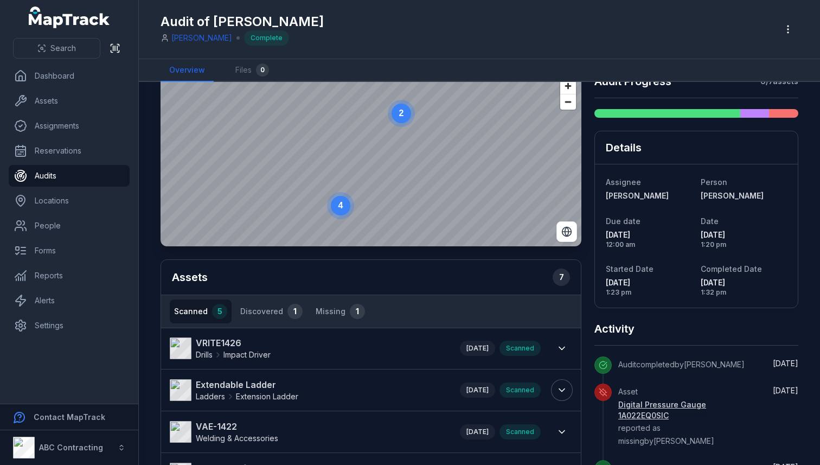
scroll to position [0, 0]
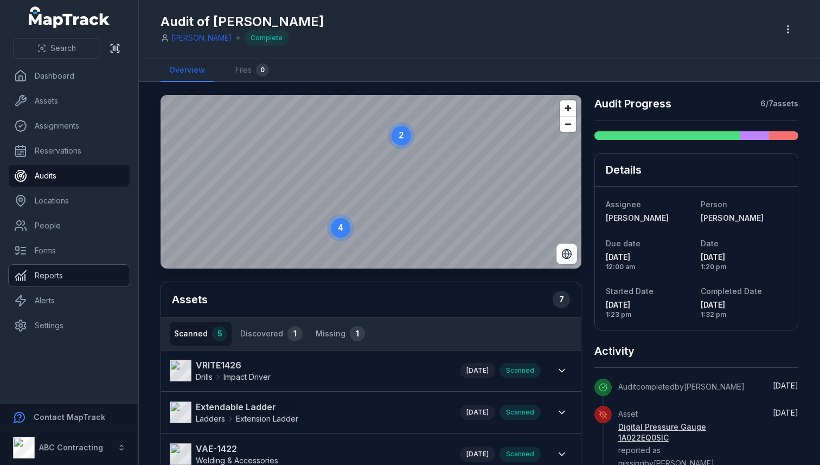
click at [50, 276] on link "Reports" at bounding box center [69, 276] width 121 height 22
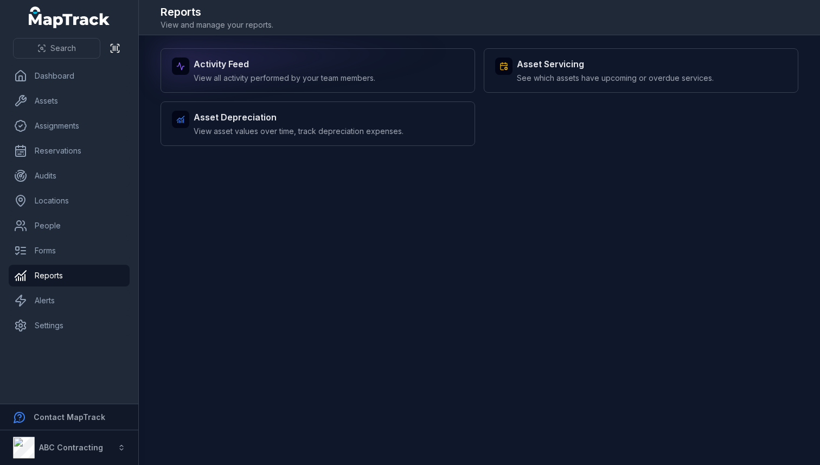
click at [277, 81] on span "View all activity performed by your team members." at bounding box center [285, 78] width 182 height 11
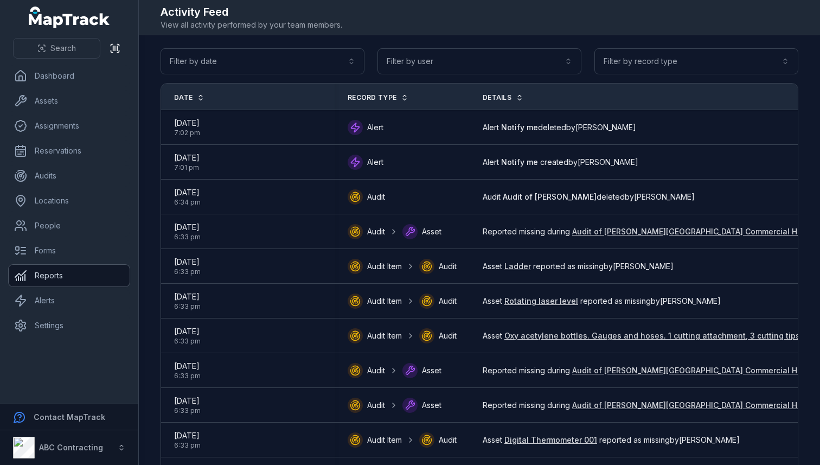
click at [61, 279] on link "Reports" at bounding box center [69, 276] width 121 height 22
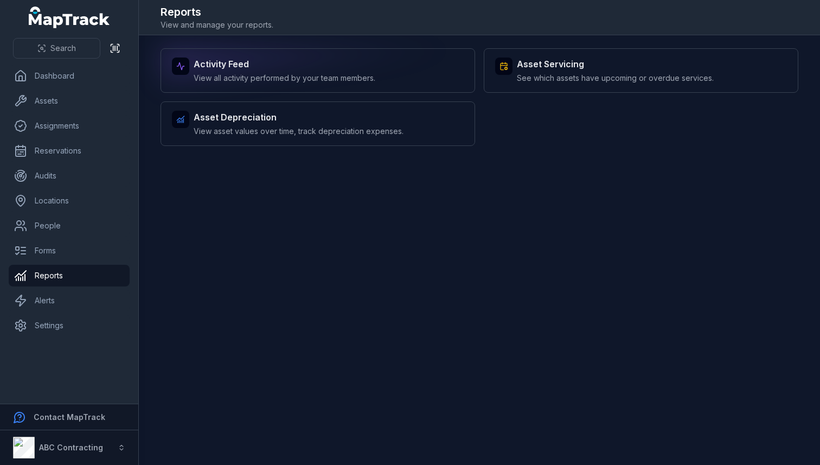
click at [358, 66] on strong "Activity Feed" at bounding box center [285, 63] width 182 height 13
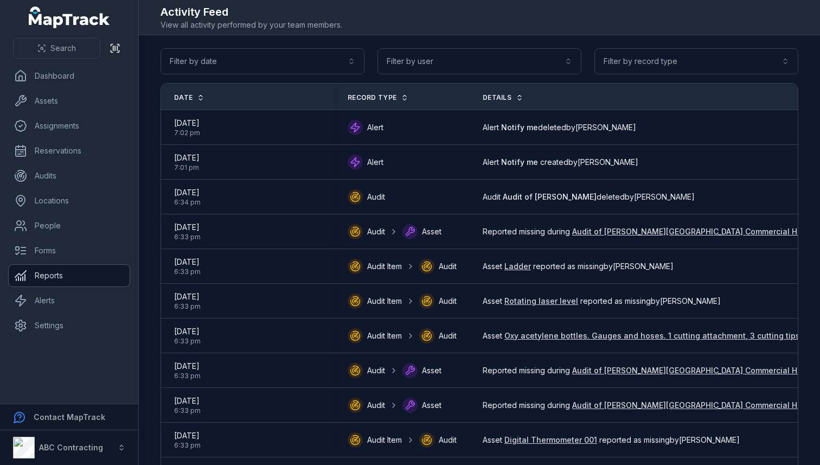
click at [69, 277] on link "Reports" at bounding box center [69, 276] width 121 height 22
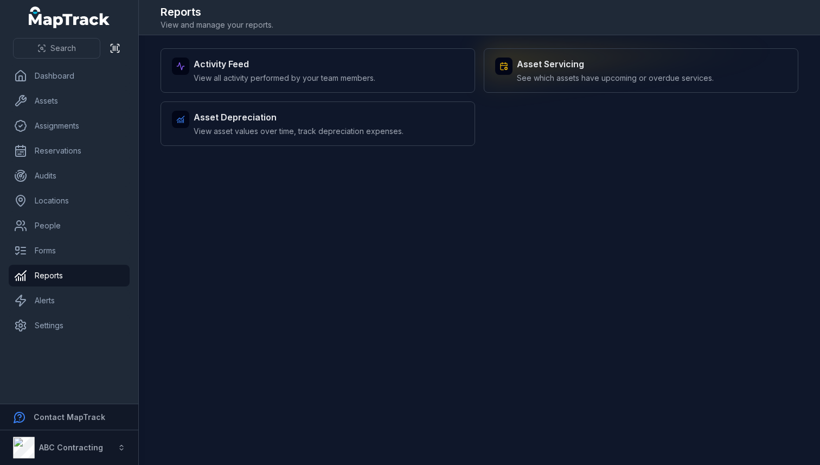
click at [562, 66] on strong "Asset Servicing" at bounding box center [615, 63] width 197 height 13
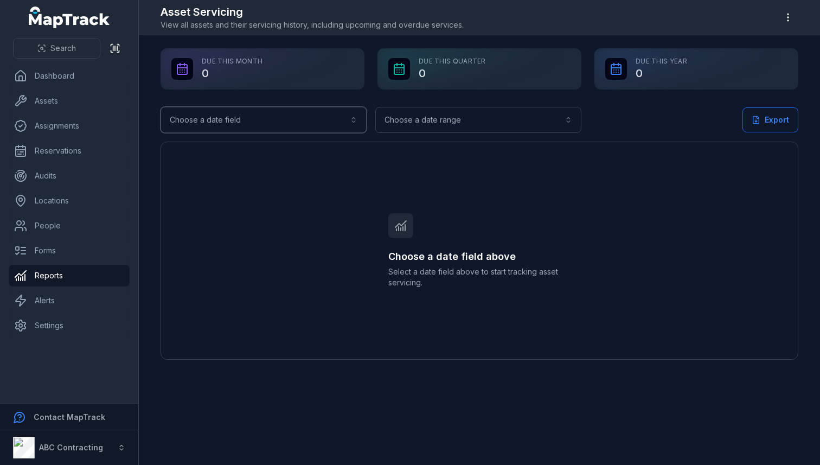
click at [304, 120] on button "Choose a date field" at bounding box center [264, 120] width 206 height 26
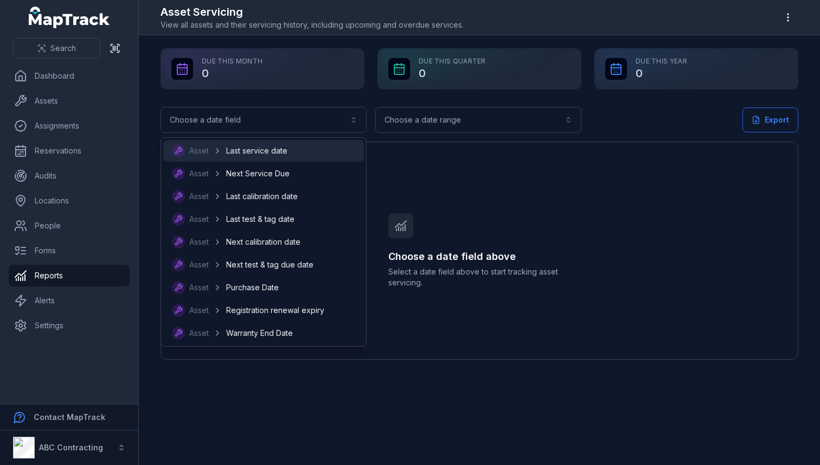
click at [289, 152] on div "Asset Last service date" at bounding box center [263, 150] width 183 height 13
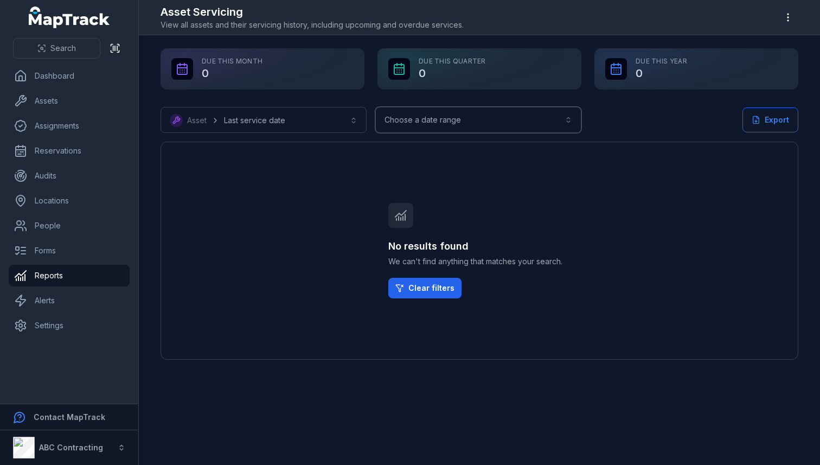
click at [559, 127] on button "Choose a date range" at bounding box center [478, 120] width 206 height 26
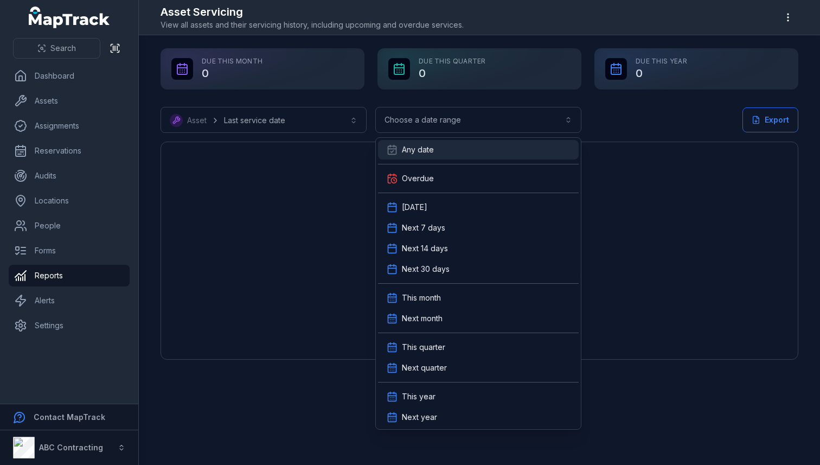
click at [518, 146] on div "Any date" at bounding box center [478, 149] width 183 height 11
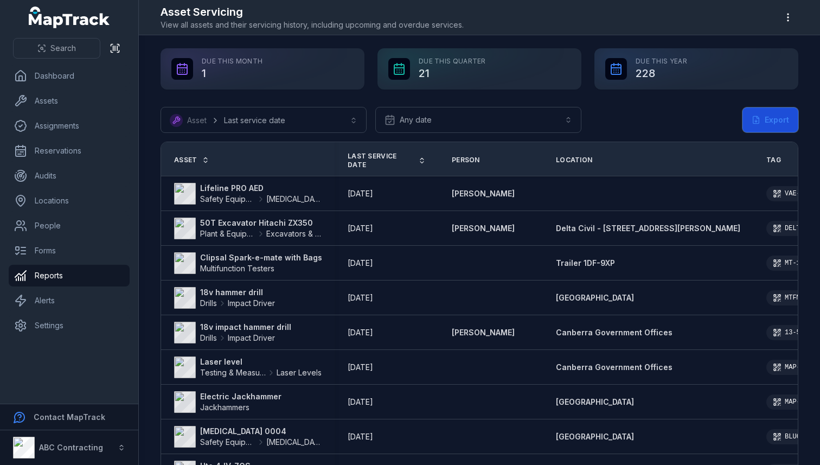
click at [789, 120] on button "Export" at bounding box center [770, 119] width 56 height 25
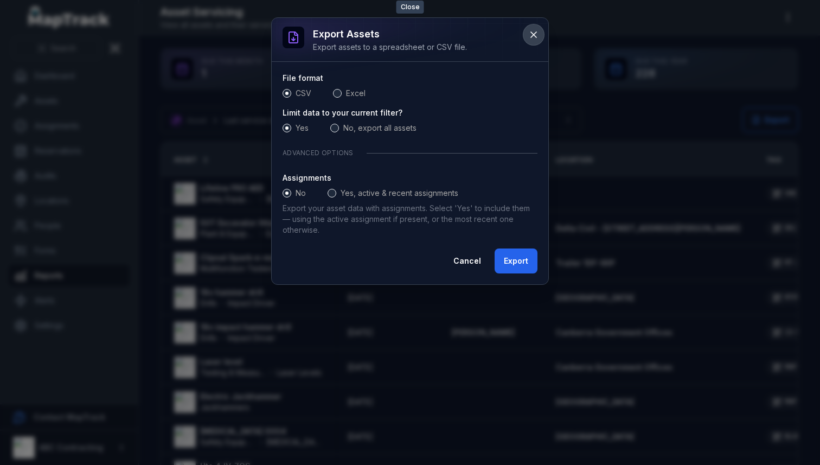
click at [537, 29] on icon at bounding box center [533, 34] width 11 height 11
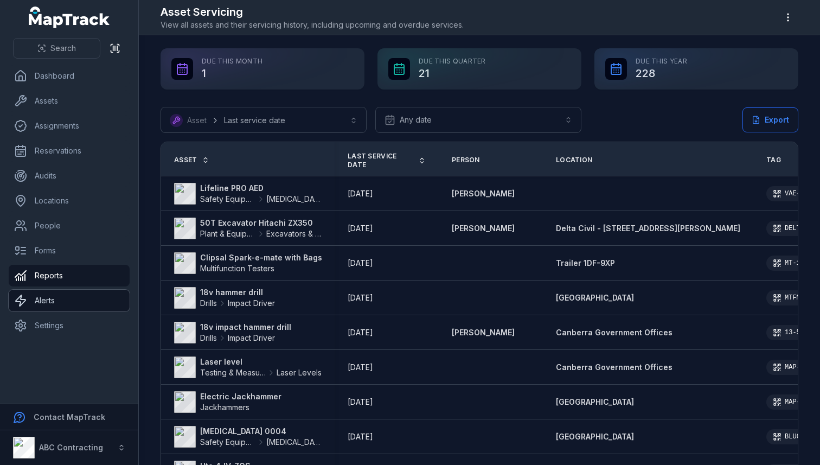
click at [50, 305] on link "Alerts" at bounding box center [69, 301] width 121 height 22
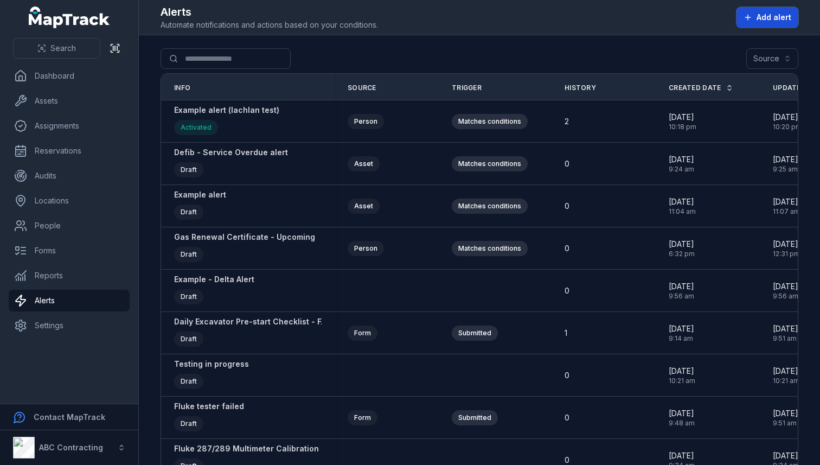
click at [750, 17] on icon at bounding box center [747, 17] width 5 height 0
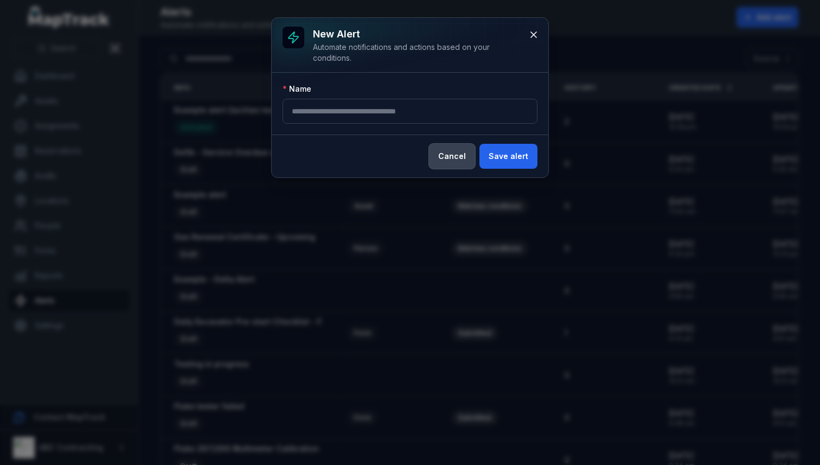
click at [457, 151] on button "Cancel" at bounding box center [452, 156] width 46 height 25
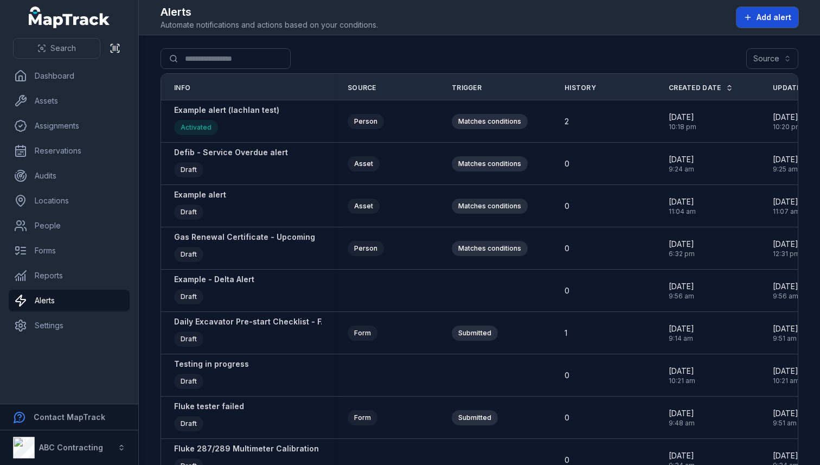
click at [755, 23] on button "Add alert" at bounding box center [768, 17] width 62 height 21
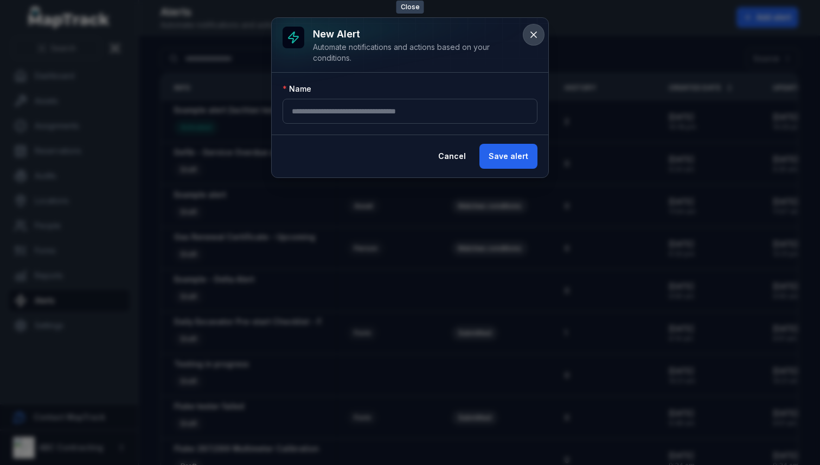
click at [530, 29] on icon at bounding box center [533, 34] width 11 height 11
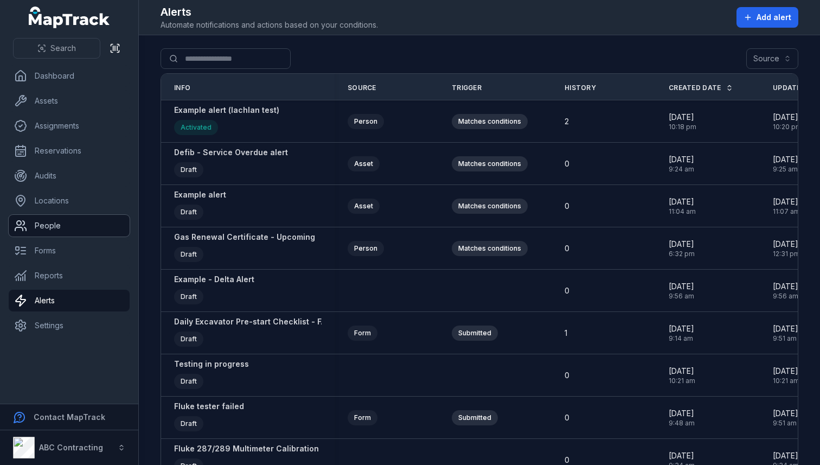
click at [47, 223] on link "People" at bounding box center [69, 226] width 121 height 22
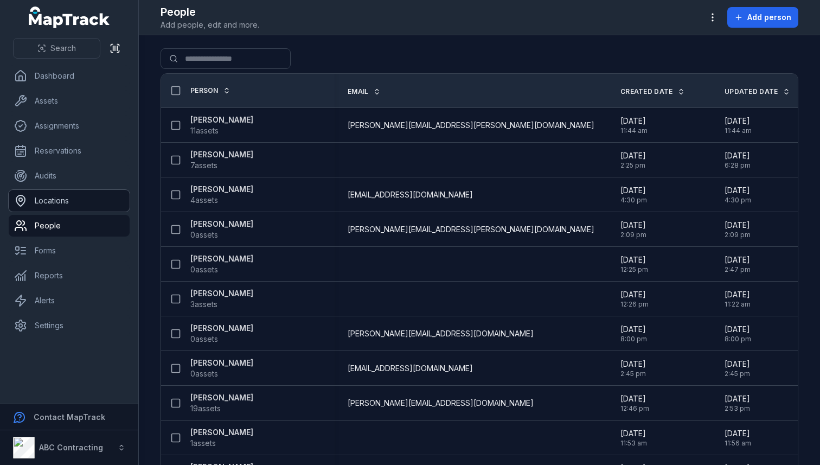
click at [57, 201] on link "Locations" at bounding box center [69, 201] width 121 height 22
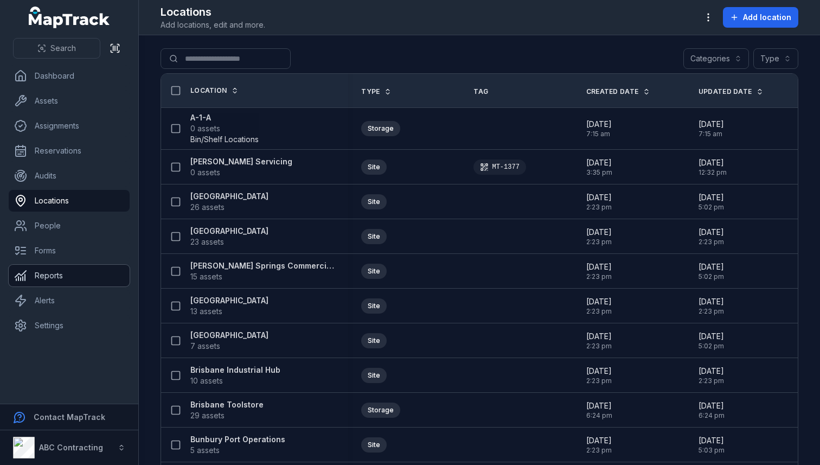
click at [33, 274] on link "Reports" at bounding box center [69, 276] width 121 height 22
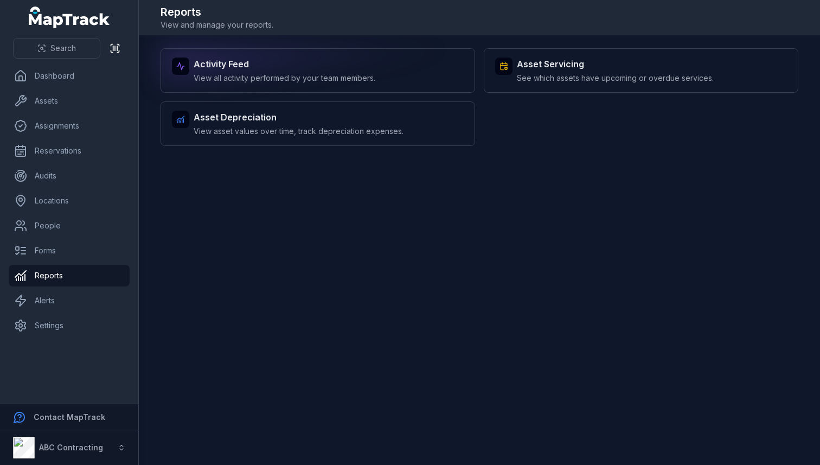
click at [246, 72] on div "Activity Feed View all activity performed by your team members." at bounding box center [285, 70] width 182 height 26
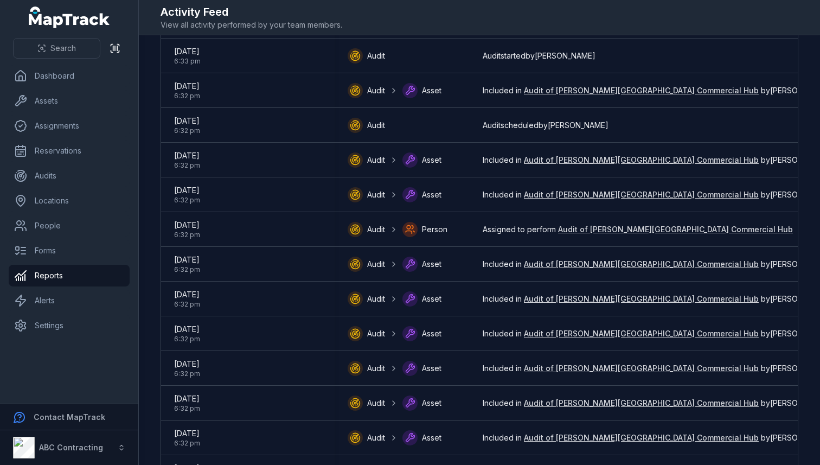
scroll to position [1424, 0]
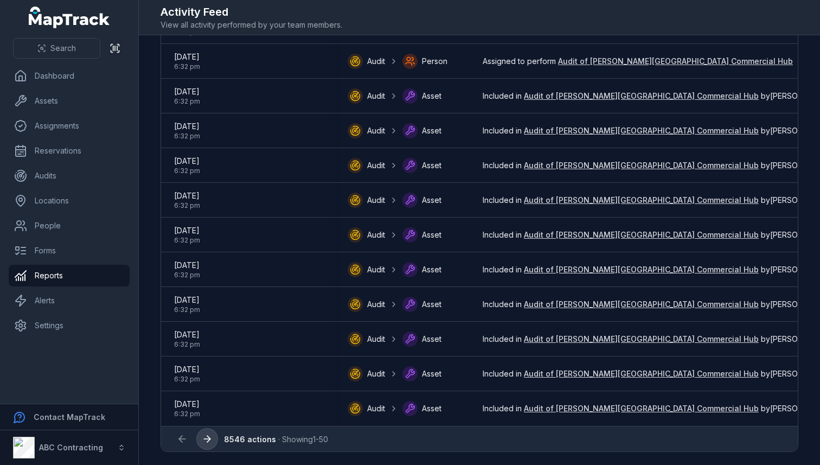
click at [213, 439] on button at bounding box center [207, 438] width 21 height 21
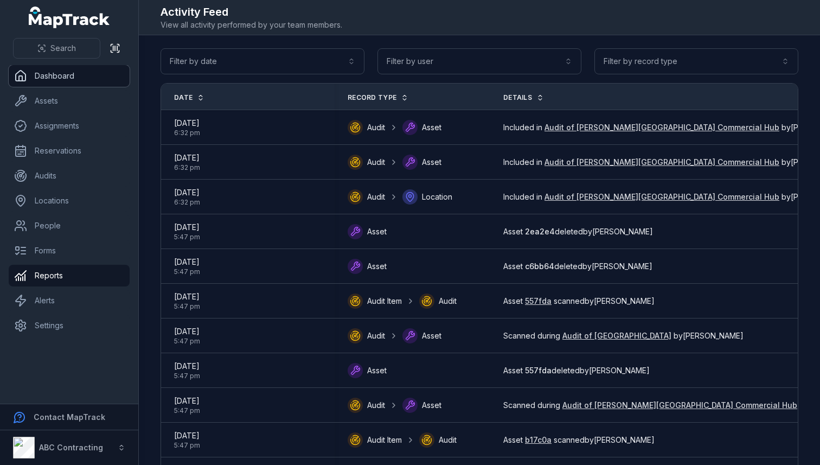
click at [63, 78] on link "Dashboard" at bounding box center [69, 76] width 121 height 22
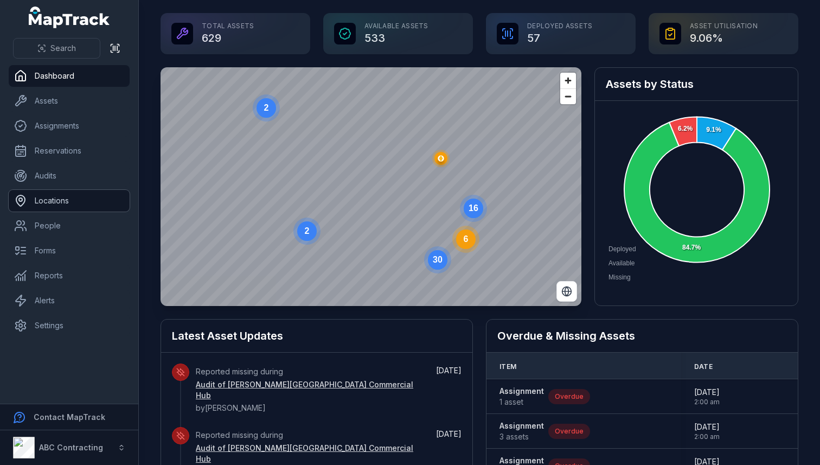
click at [53, 204] on link "Locations" at bounding box center [69, 201] width 121 height 22
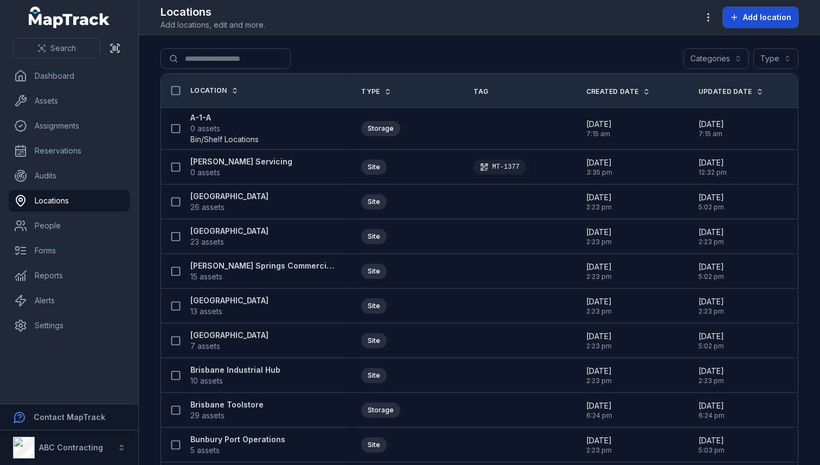
click at [773, 20] on span "Add location" at bounding box center [767, 17] width 48 height 11
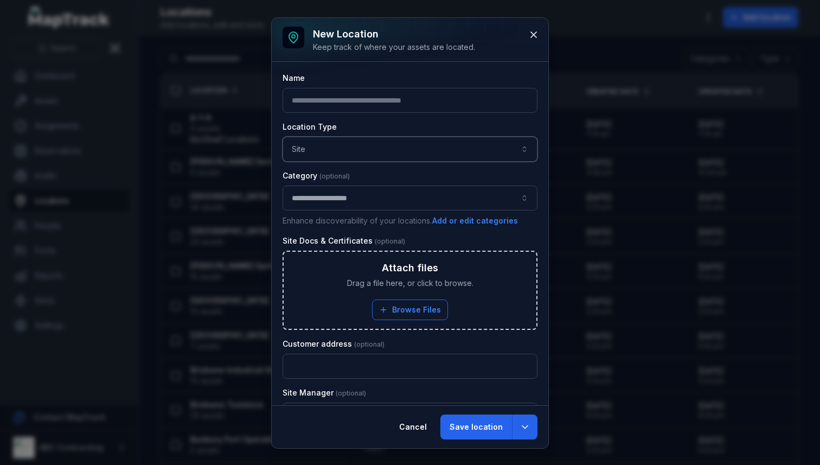
click at [383, 145] on button "Site ****" at bounding box center [410, 149] width 255 height 25
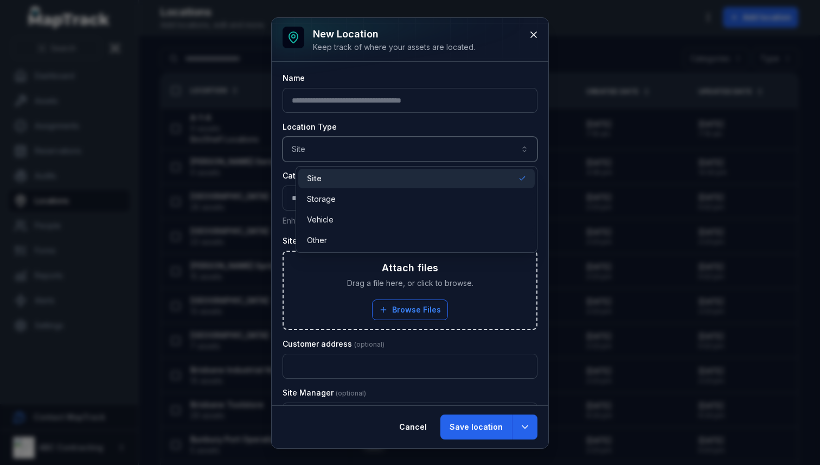
click at [383, 145] on button "Site ****" at bounding box center [410, 149] width 255 height 25
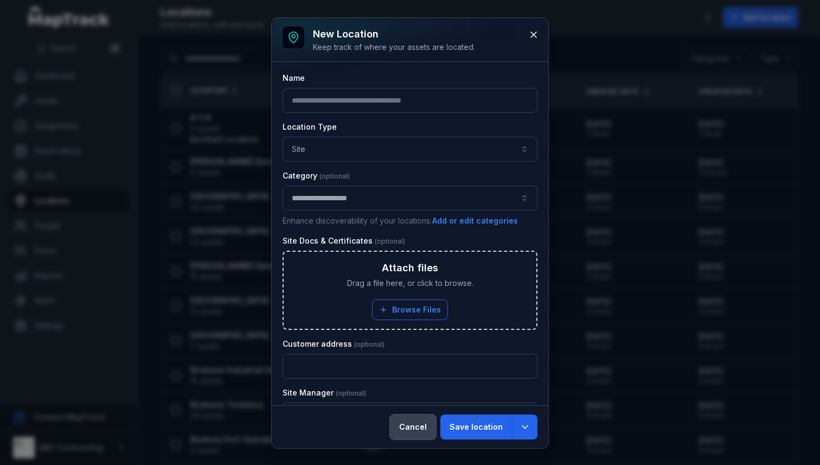
click at [406, 432] on button "Cancel" at bounding box center [413, 426] width 46 height 25
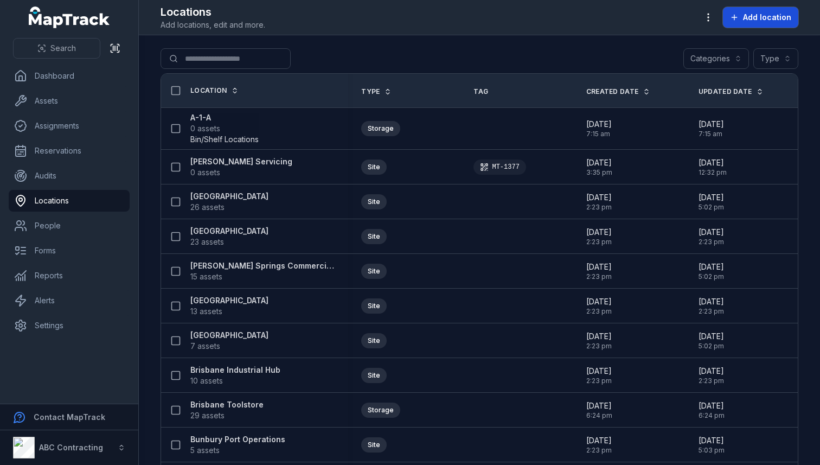
click at [770, 22] on span "Add location" at bounding box center [767, 17] width 48 height 11
